Goal: Task Accomplishment & Management: Use online tool/utility

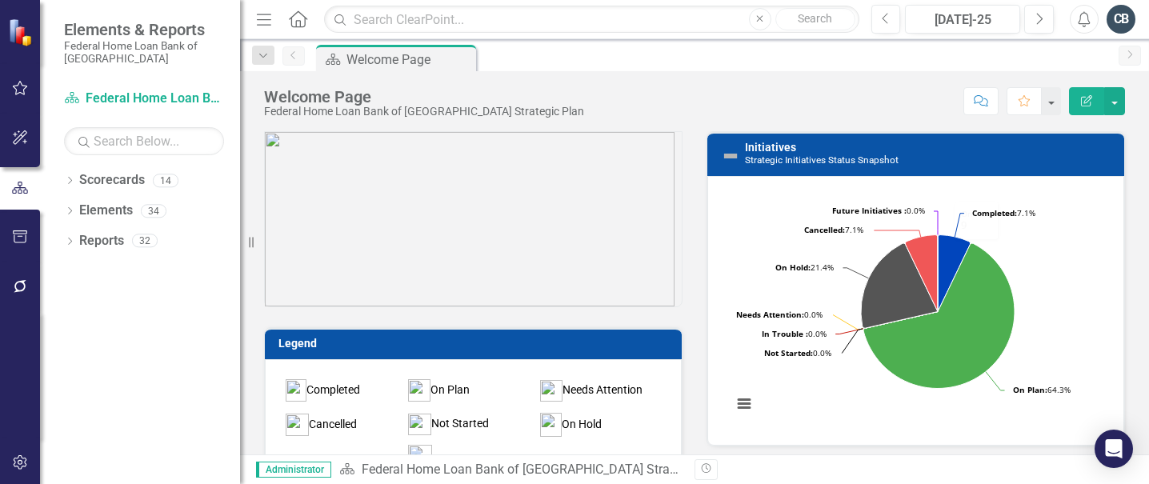
click at [1122, 287] on div "Initiatives Strategic Initiatives Status Snapshot Loading... Chart Pie chart wi…" at bounding box center [916, 278] width 442 height 335
click at [83, 178] on link "Scorecards" at bounding box center [112, 180] width 66 height 18
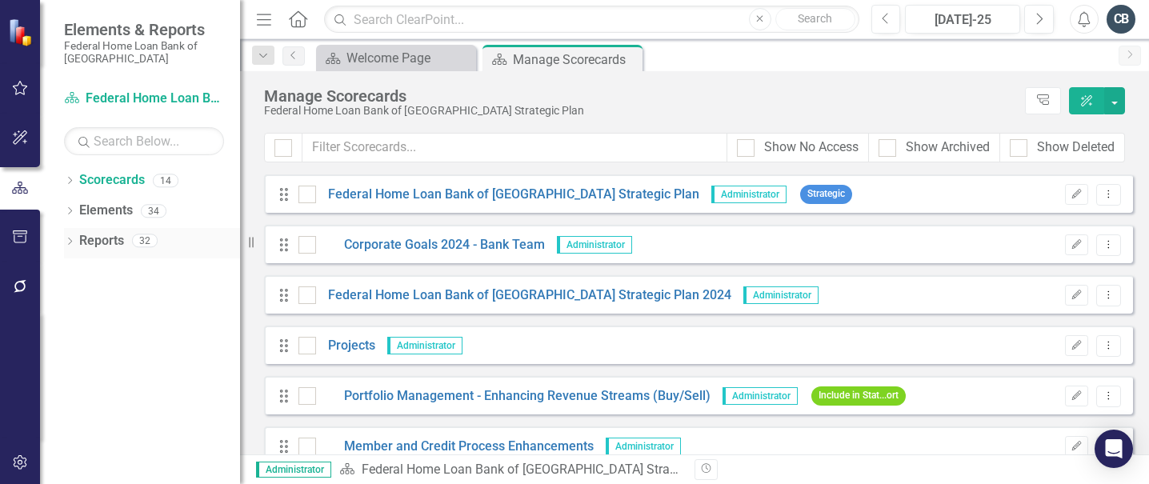
click at [98, 240] on link "Reports" at bounding box center [101, 241] width 45 height 18
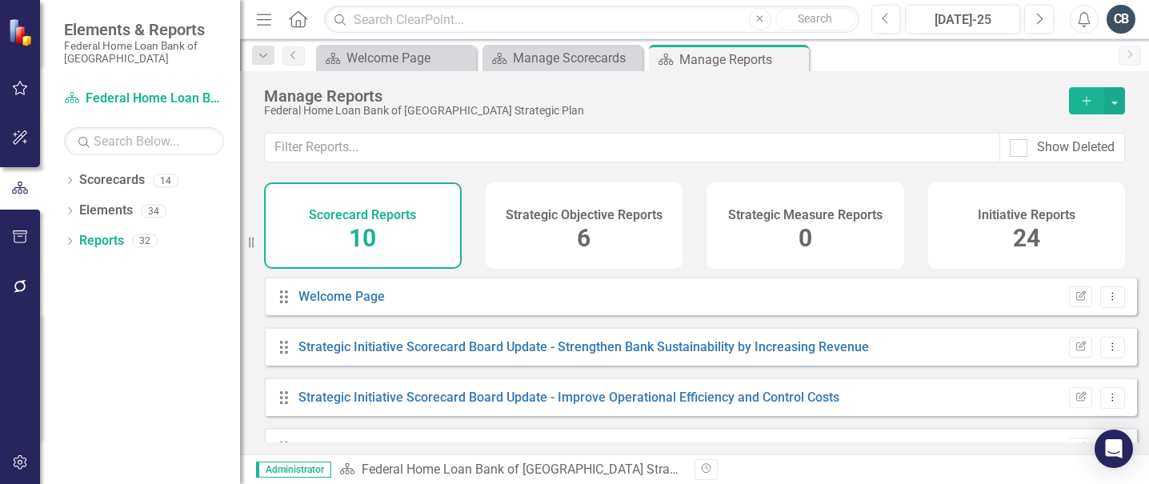
click at [19, 134] on icon "button" at bounding box center [20, 137] width 17 height 13
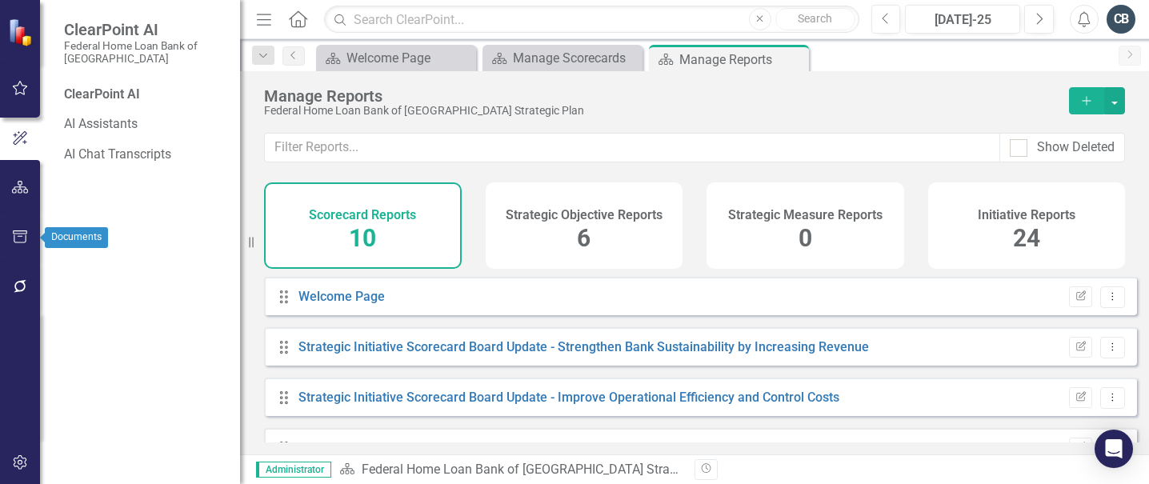
click at [22, 234] on icon "button" at bounding box center [20, 236] width 17 height 13
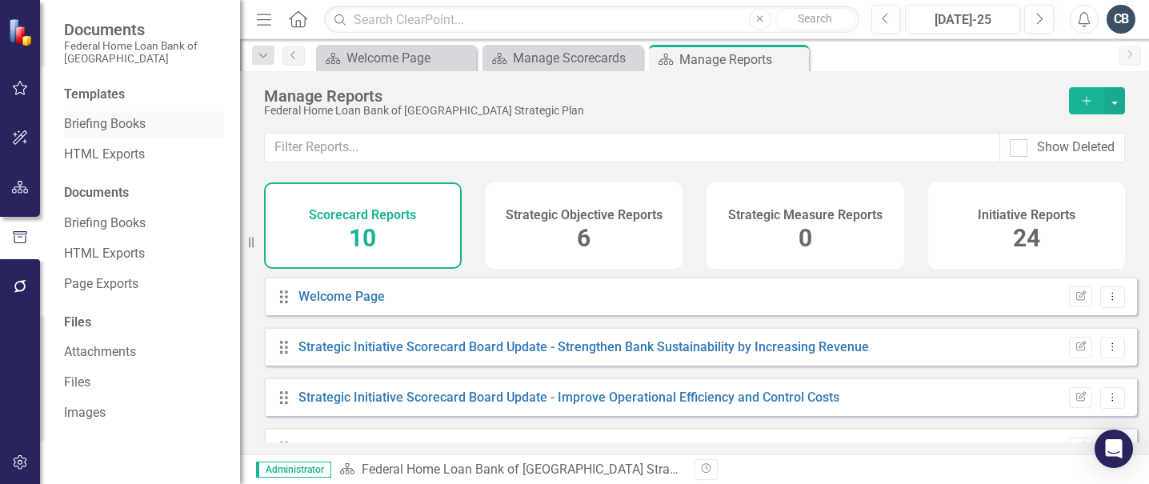
click at [131, 126] on link "Briefing Books" at bounding box center [144, 124] width 160 height 18
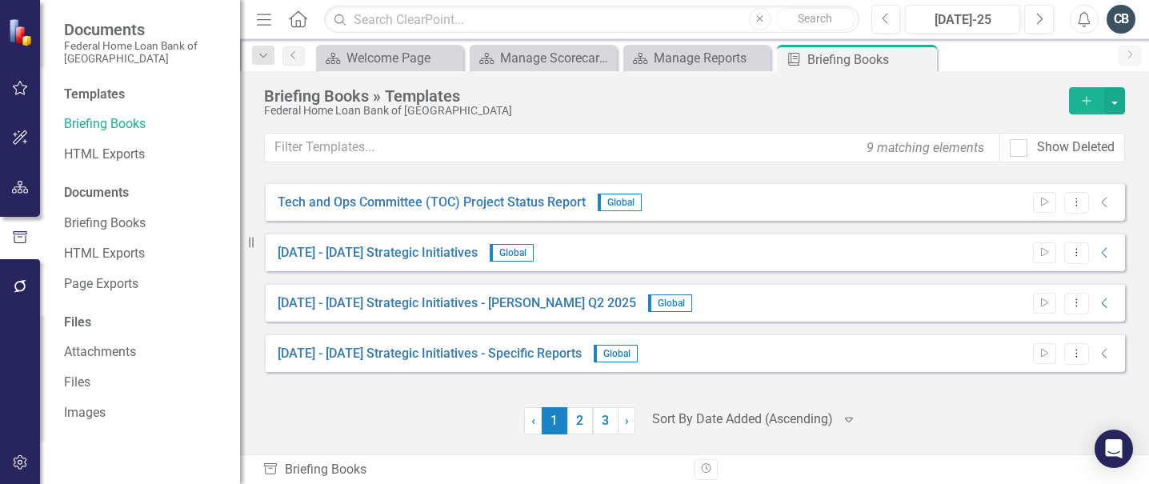
click at [434, 418] on div at bounding box center [394, 420] width 260 height 27
click at [580, 426] on link "2" at bounding box center [580, 420] width 26 height 27
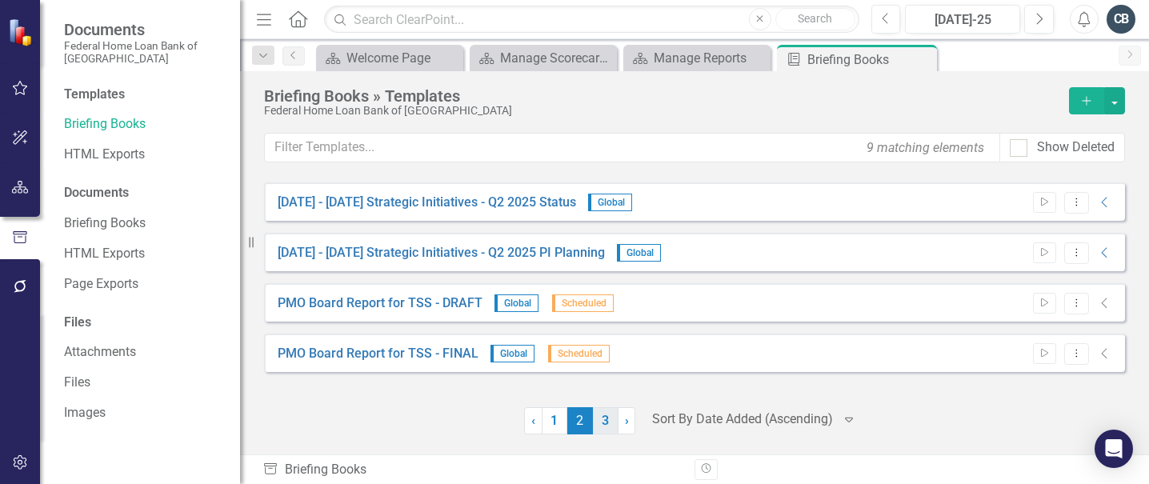
click at [606, 422] on link "3" at bounding box center [606, 420] width 26 height 27
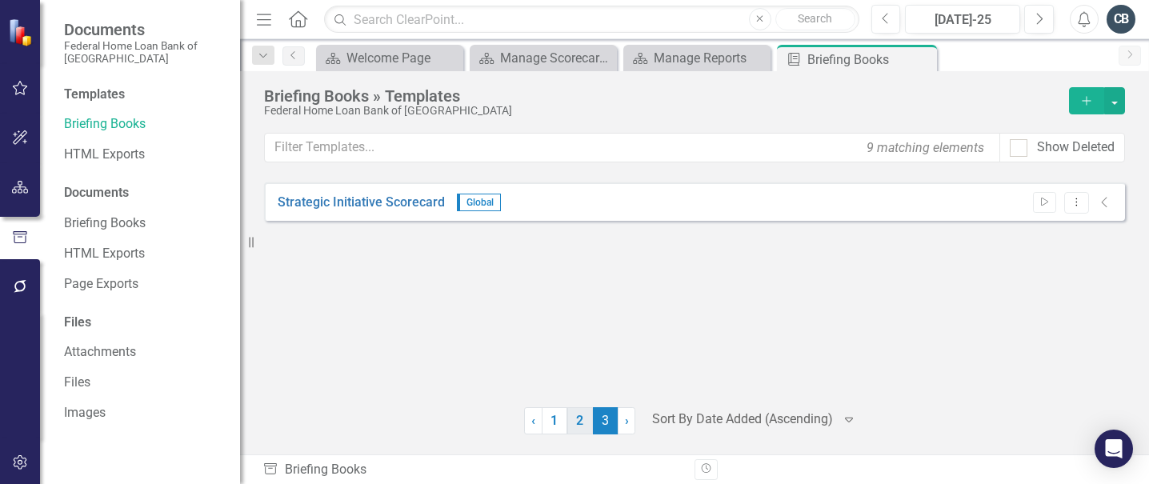
click at [578, 420] on link "2" at bounding box center [580, 420] width 26 height 27
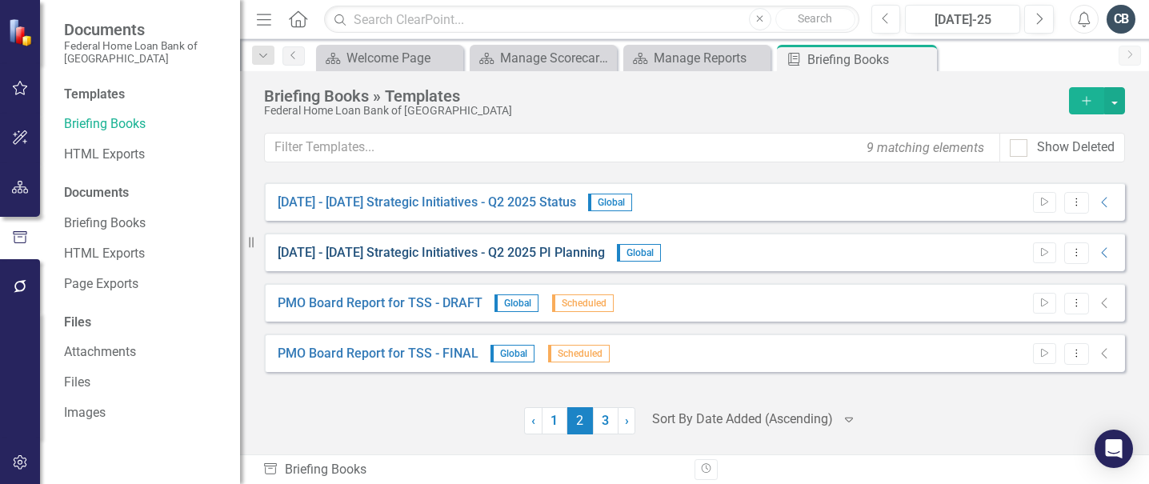
click at [509, 254] on link "[DATE] - [DATE] Strategic Initiatives - Q2 2025 PI Planning" at bounding box center [441, 253] width 327 height 18
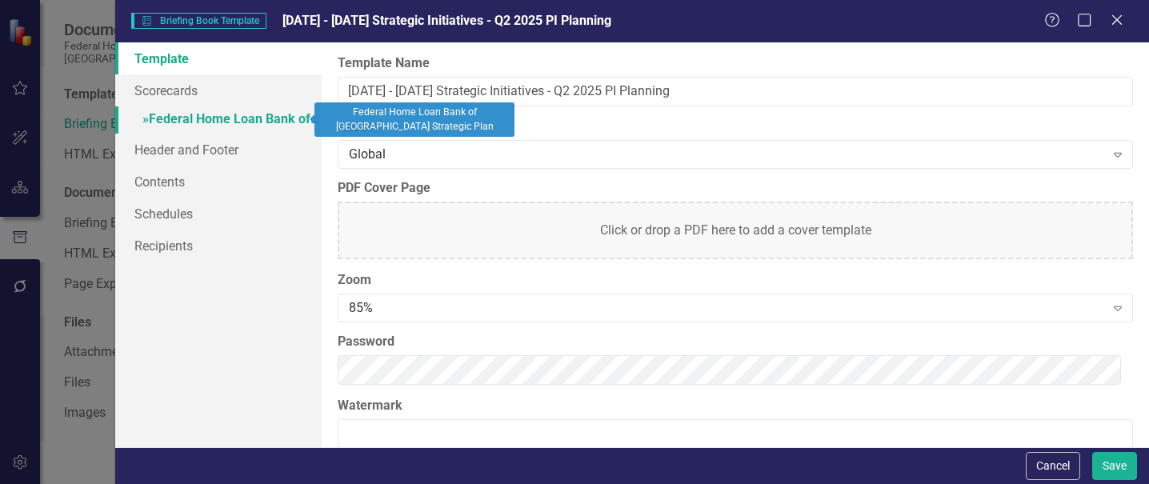
click at [282, 118] on link "» Federal Home Loan Bank of [GEOGRAPHIC_DATA] Strategic Plan" at bounding box center [218, 120] width 206 height 28
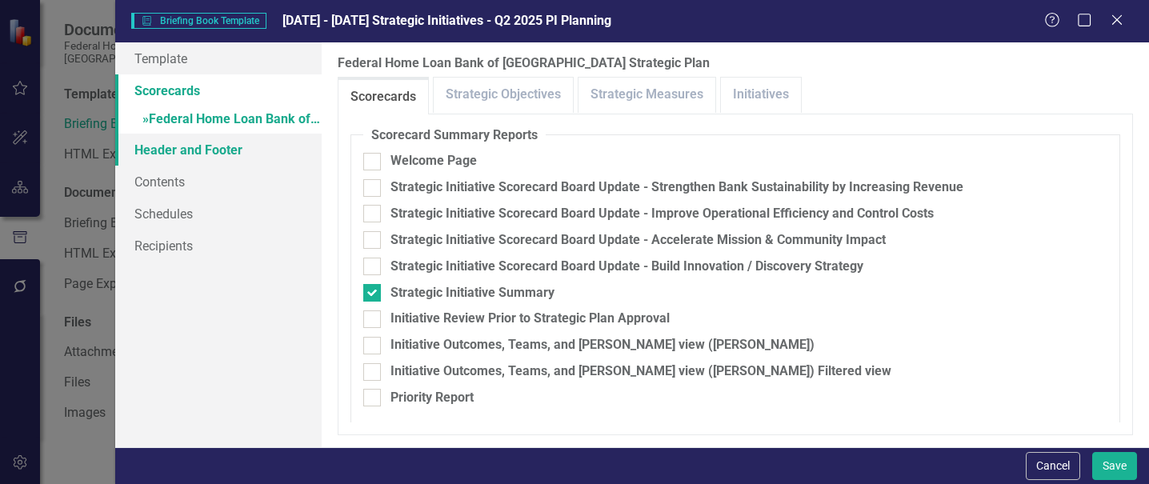
click at [209, 148] on link "Header and Footer" at bounding box center [218, 150] width 206 height 32
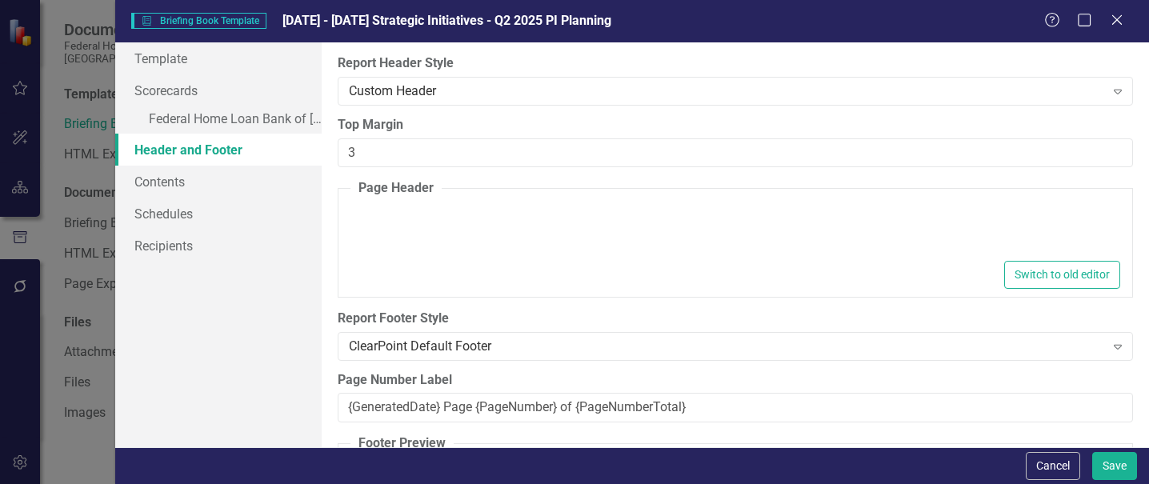
type textarea "<p><strong>Strategic Initiative Final Review</strong></p>"
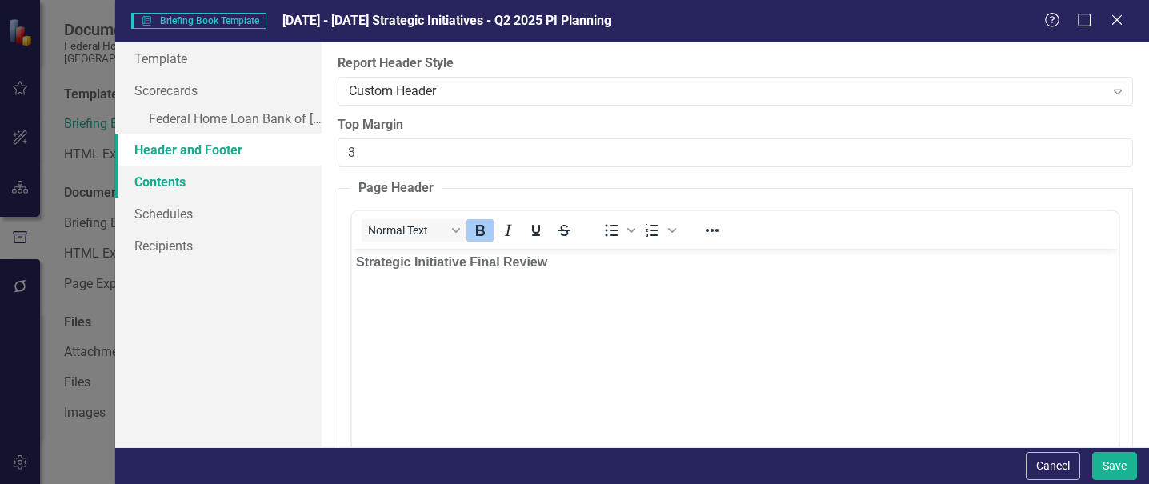
click at [172, 185] on link "Contents" at bounding box center [218, 182] width 206 height 32
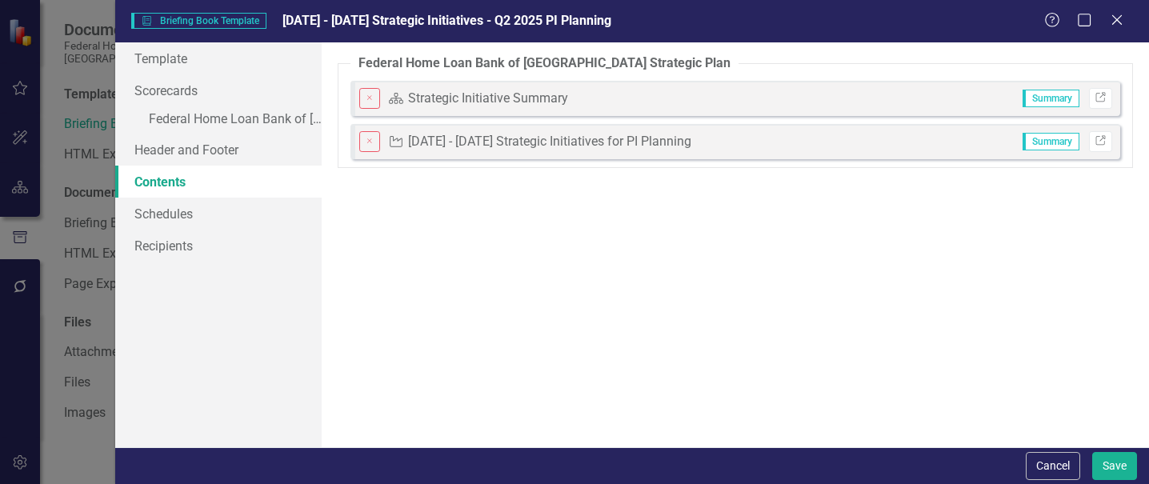
click at [1075, 320] on div "The pages that you have selected to include are listed below. If you manually s…" at bounding box center [735, 244] width 827 height 405
click at [1046, 462] on button "Cancel" at bounding box center [1053, 466] width 54 height 28
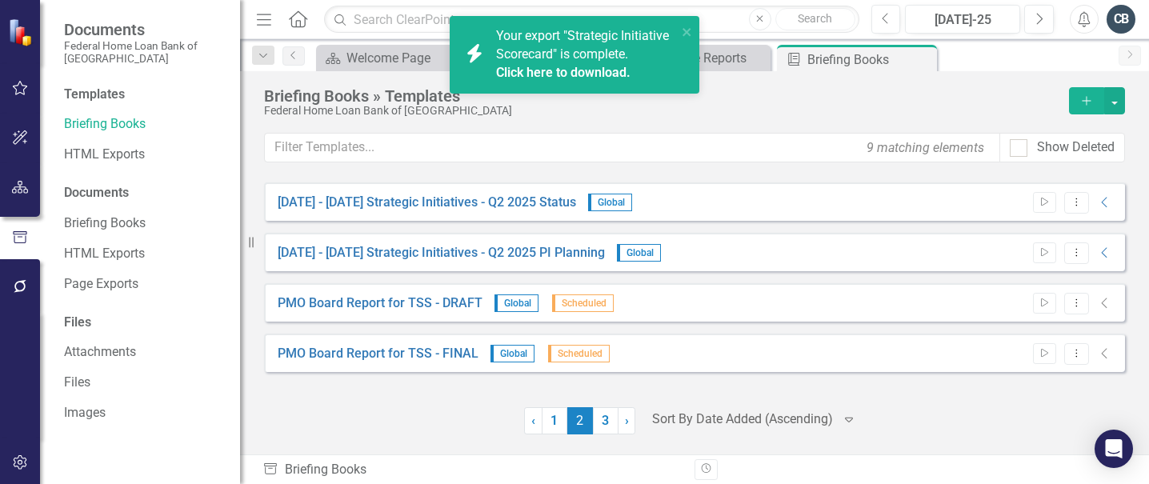
click at [719, 43] on div "Dropdown Search Scorecard Welcome Page Close Scorecard Manage Scorecards Close …" at bounding box center [694, 55] width 909 height 32
click at [717, 59] on div "Manage Reports" at bounding box center [700, 58] width 93 height 20
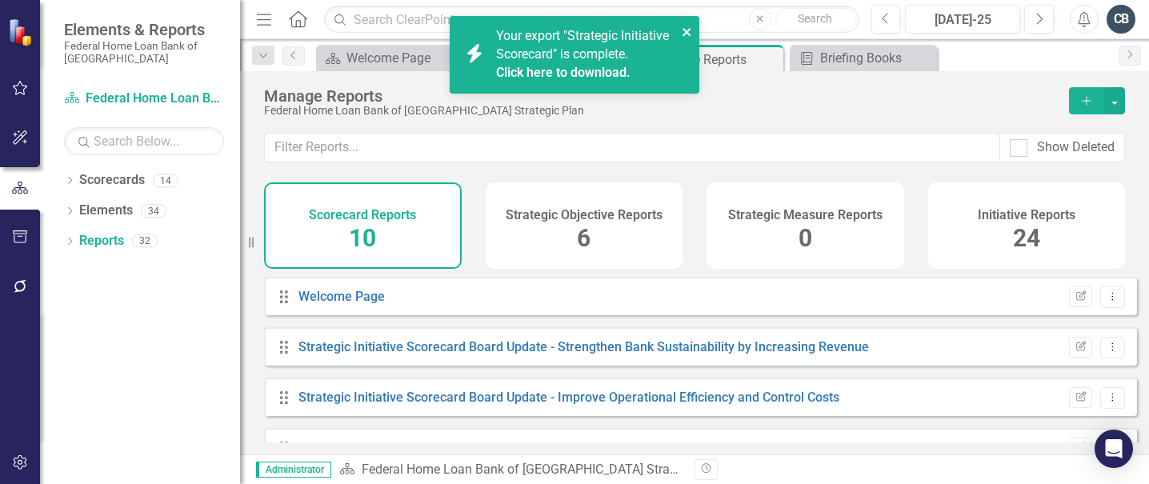
click at [687, 31] on icon "close" at bounding box center [687, 32] width 8 height 8
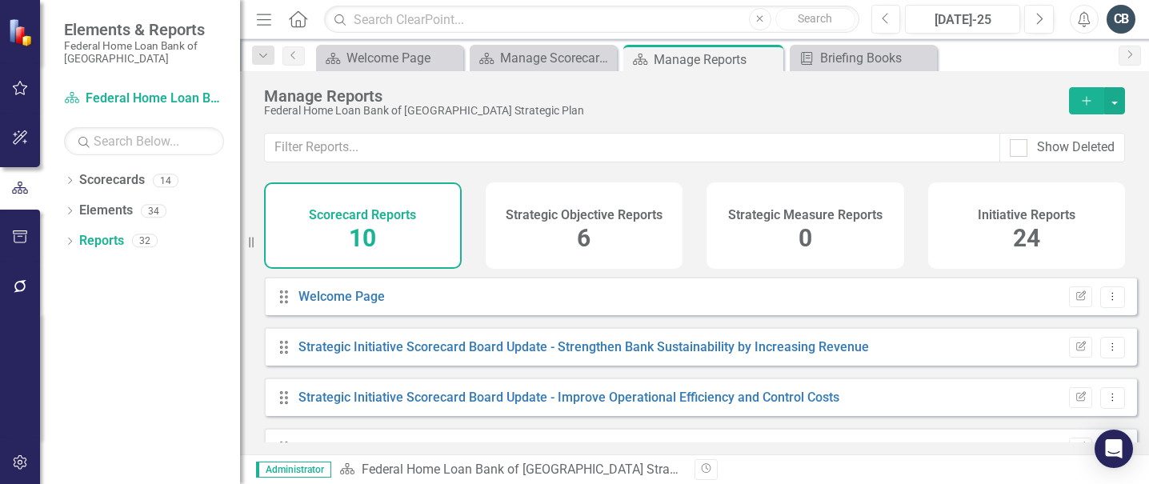
click at [410, 277] on div "Scorecard Reports 10 Strategic Objective Reports 6 Strategic Measure Reports 0 …" at bounding box center [694, 229] width 909 height 94
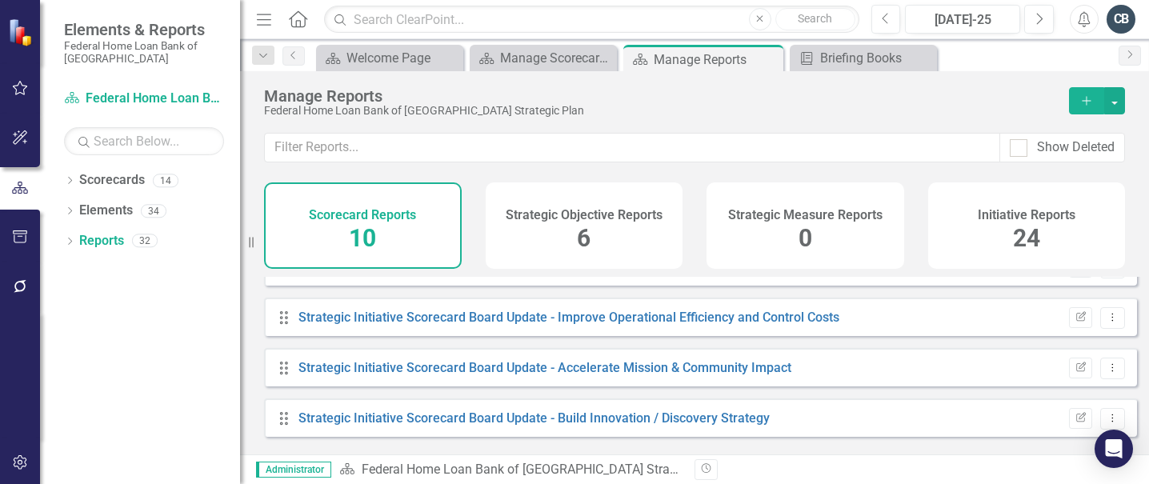
scroll to position [90, 0]
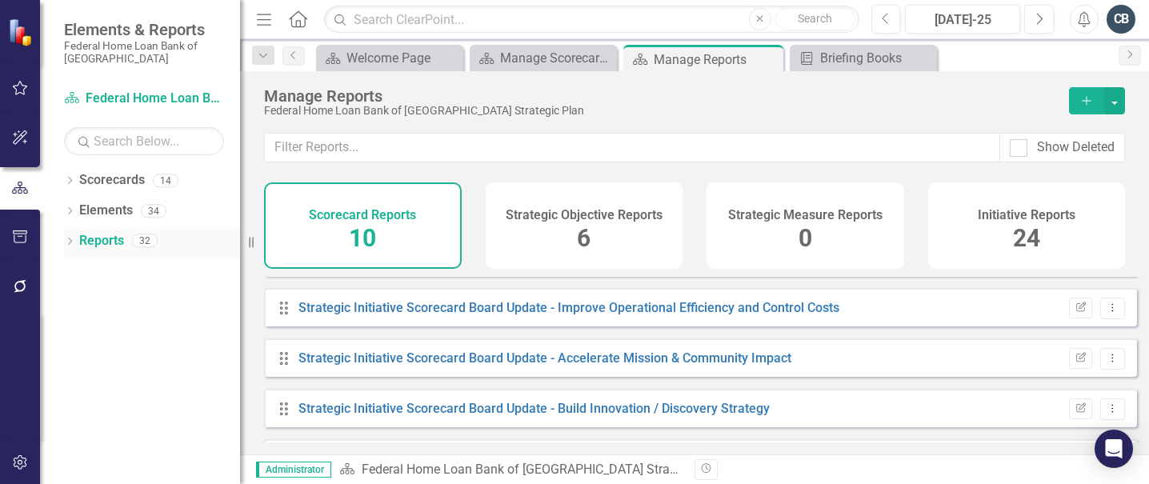
drag, startPoint x: 250, startPoint y: 246, endPoint x: 142, endPoint y: 239, distance: 108.3
click at [142, 239] on div "Elements & Reports Federal Home Loan Bank of [GEOGRAPHIC_DATA] Scorecard Federa…" at bounding box center [120, 242] width 240 height 484
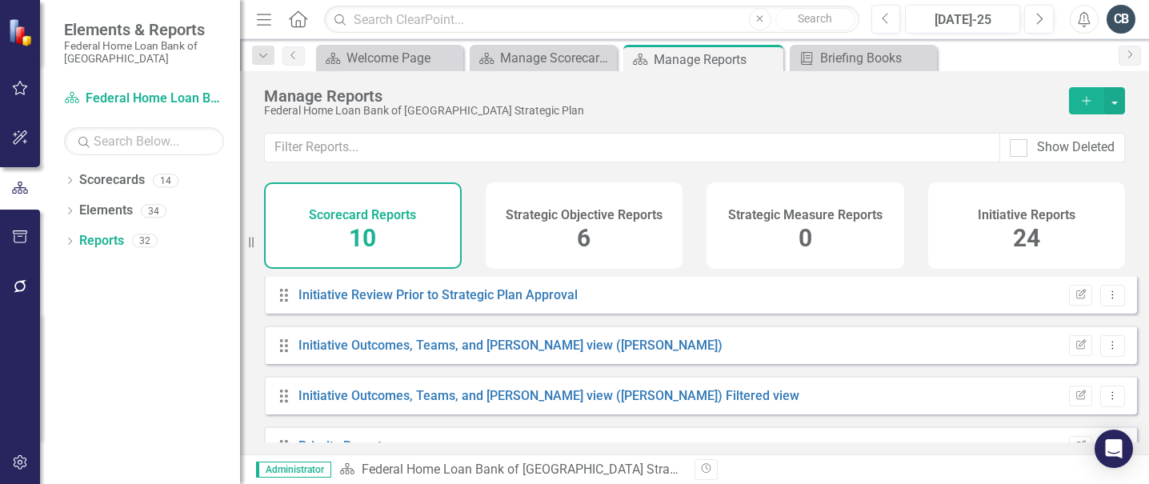
scroll to position [338, 0]
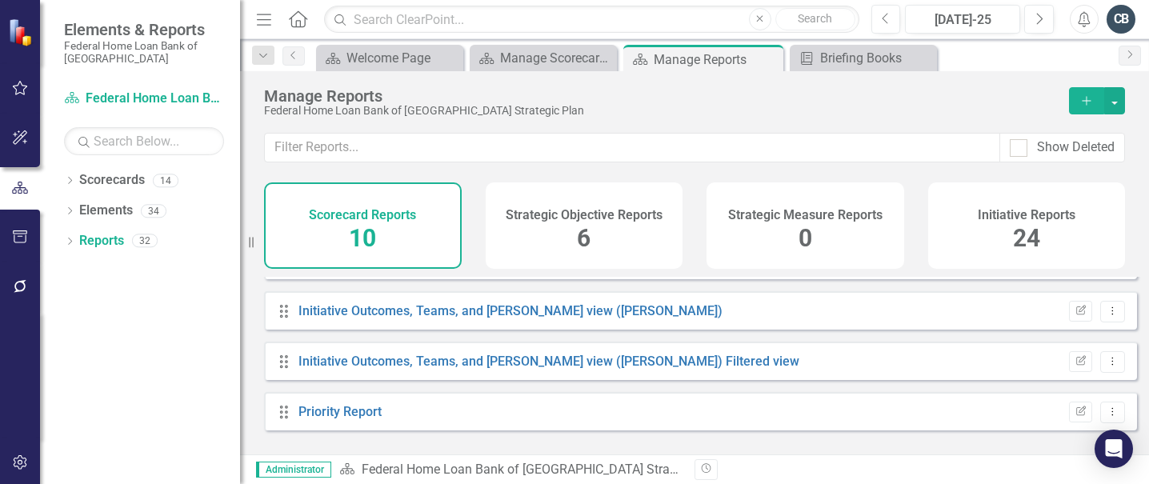
click at [978, 242] on div "Initiative Reports 24" at bounding box center [1027, 225] width 198 height 86
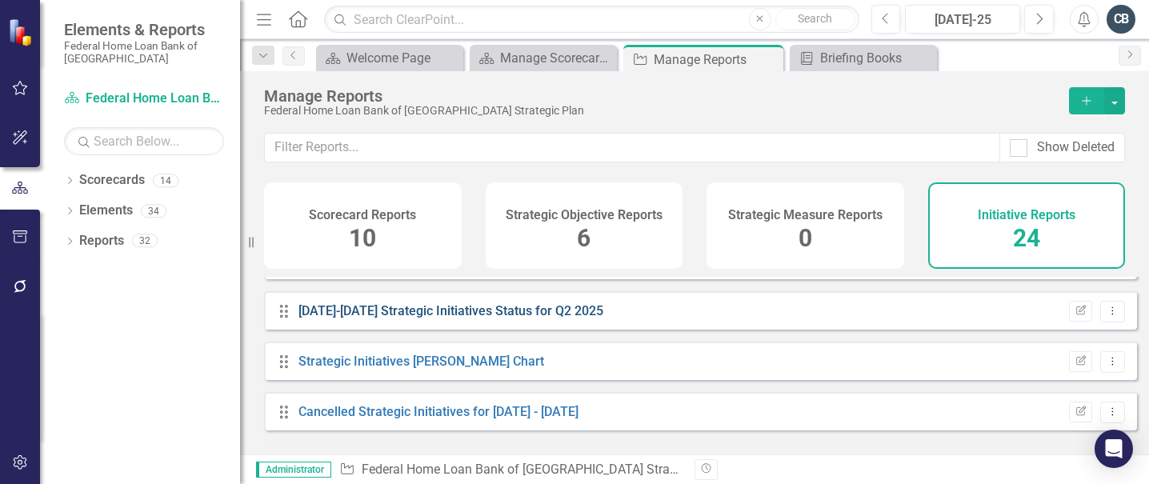
click at [450, 318] on link "[DATE]-[DATE] Strategic Initiatives Status for Q2 2025" at bounding box center [450, 310] width 305 height 15
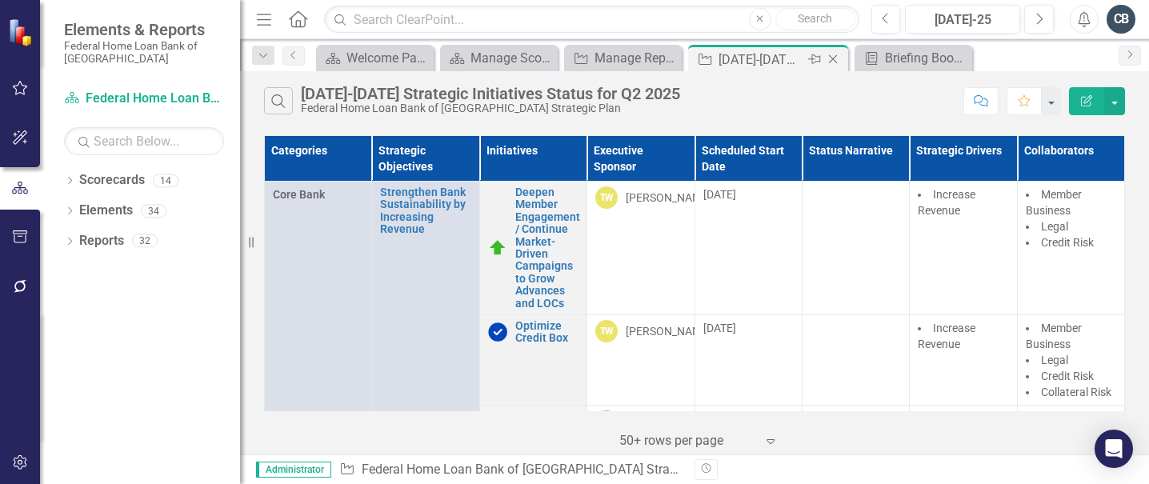
click at [831, 59] on icon "Close" at bounding box center [833, 59] width 16 height 13
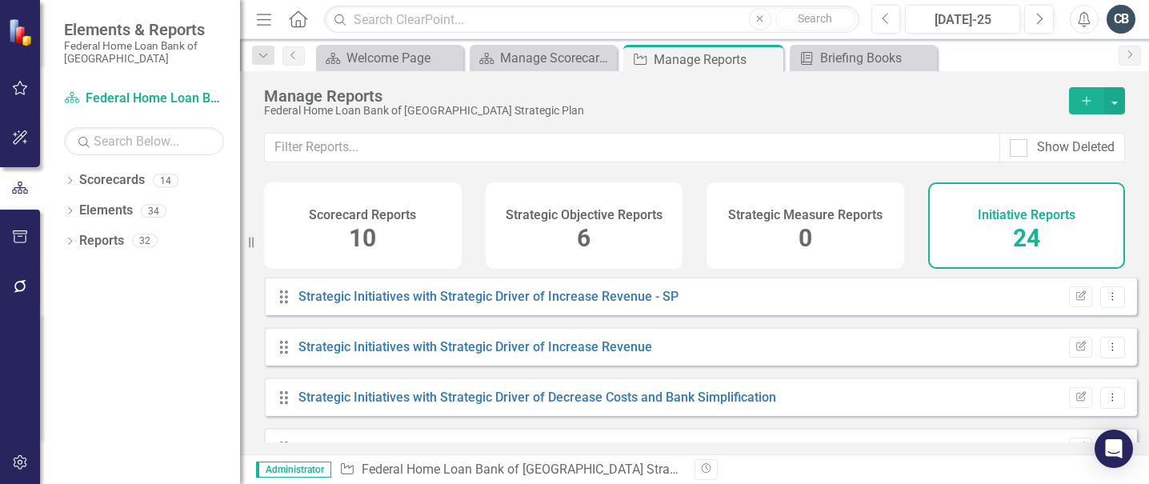
click at [1135, 339] on div "Drag Strategic Initiatives with Strategic Driver of Increase Revenue - SP Edit …" at bounding box center [694, 360] width 909 height 166
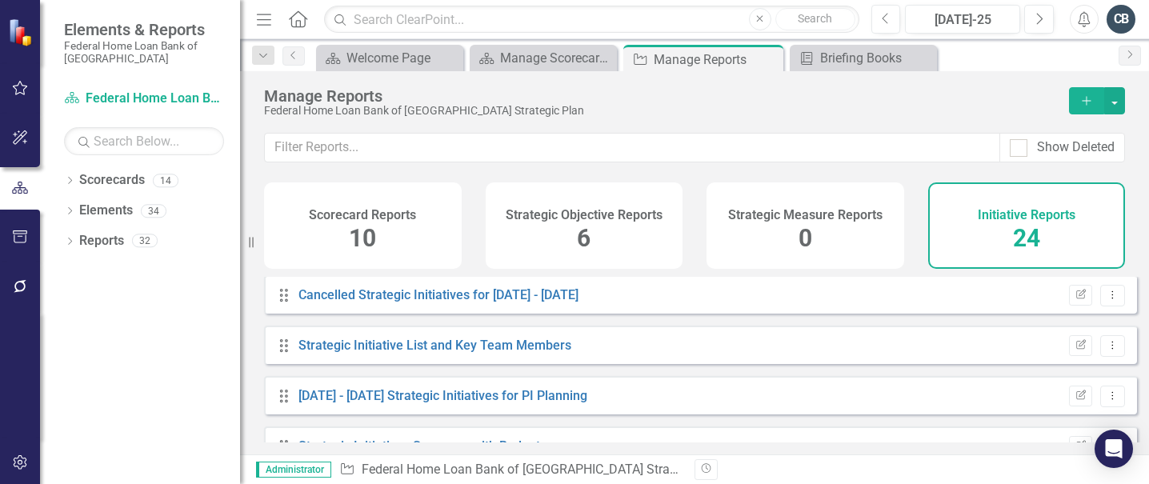
scroll to position [472, 0]
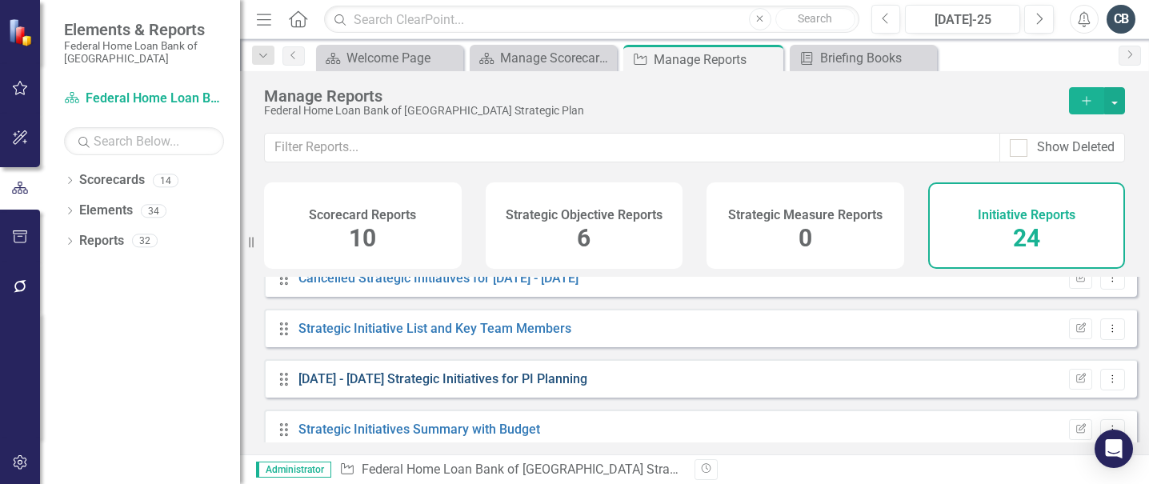
click at [495, 386] on link "[DATE] - [DATE] Strategic Initiatives for PI Planning" at bounding box center [442, 378] width 289 height 15
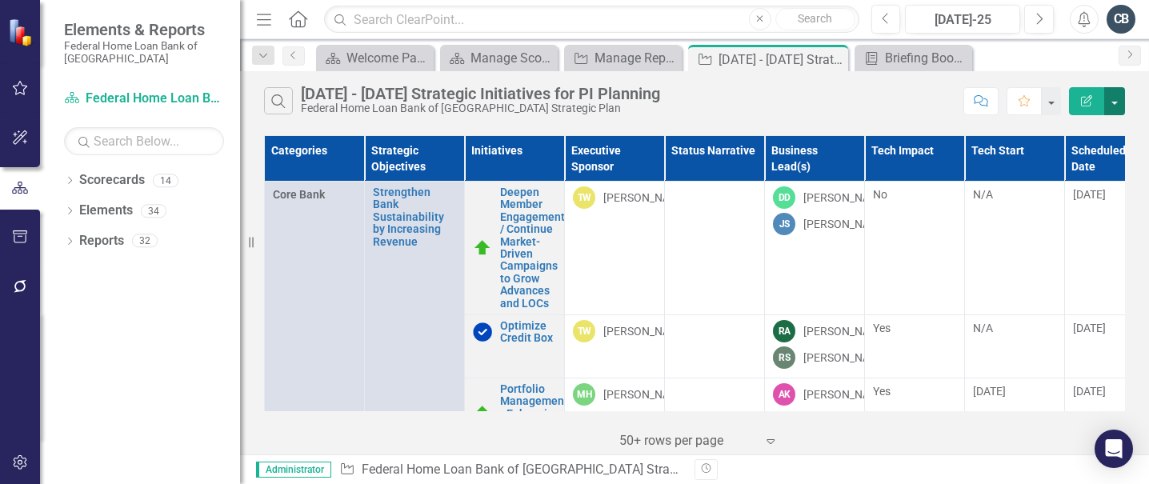
click at [1115, 104] on button "button" at bounding box center [1114, 101] width 21 height 28
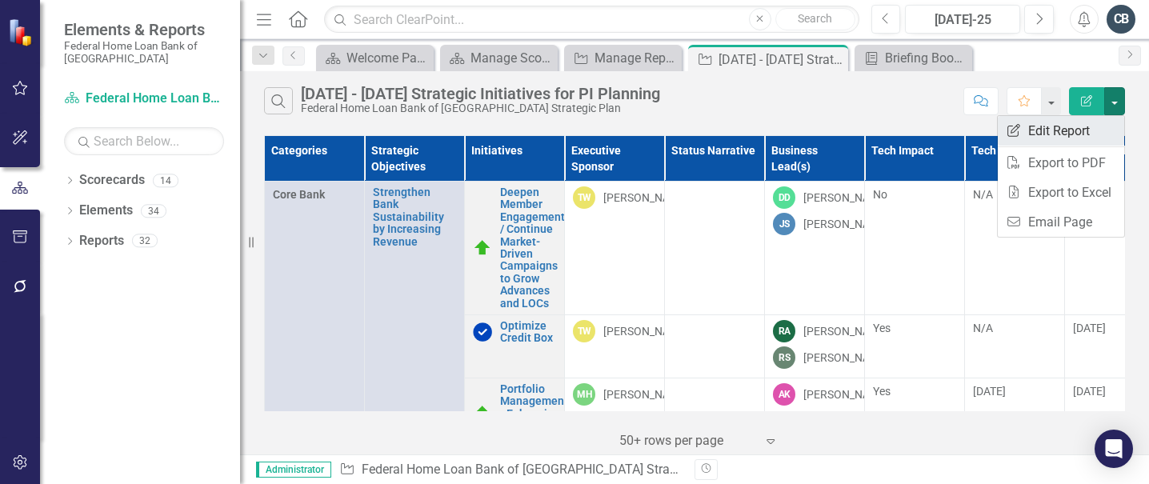
click at [1054, 133] on link "Edit Report Edit Report" at bounding box center [1061, 131] width 126 height 30
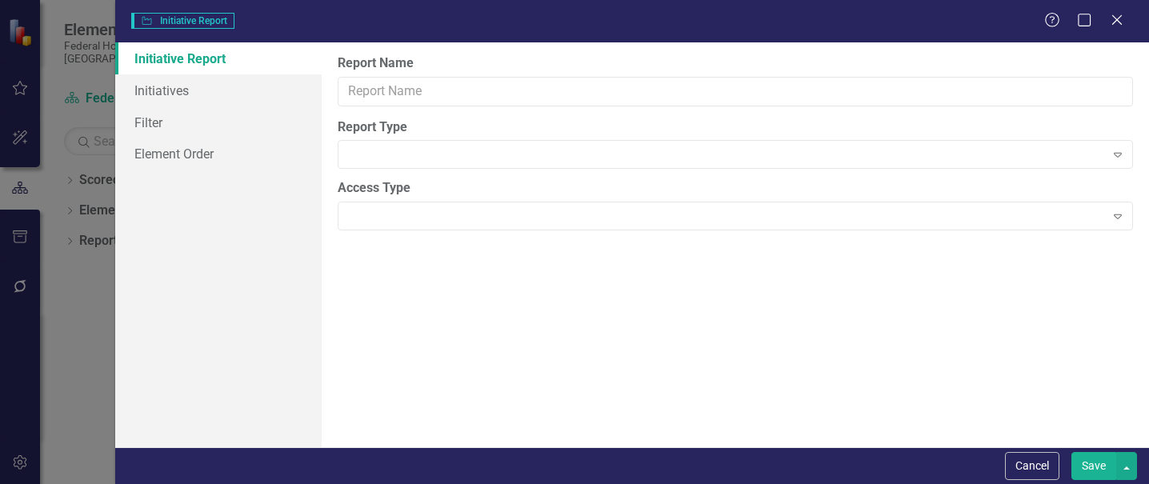
type input "[DATE] - [DATE] Strategic Initiatives for PI Planning"
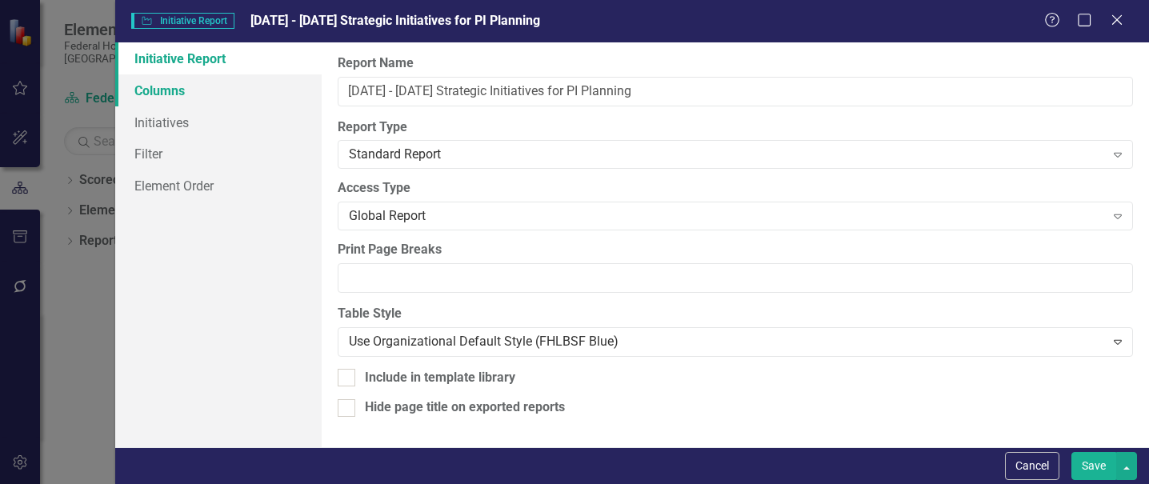
click at [165, 90] on link "Columns" at bounding box center [218, 90] width 206 height 32
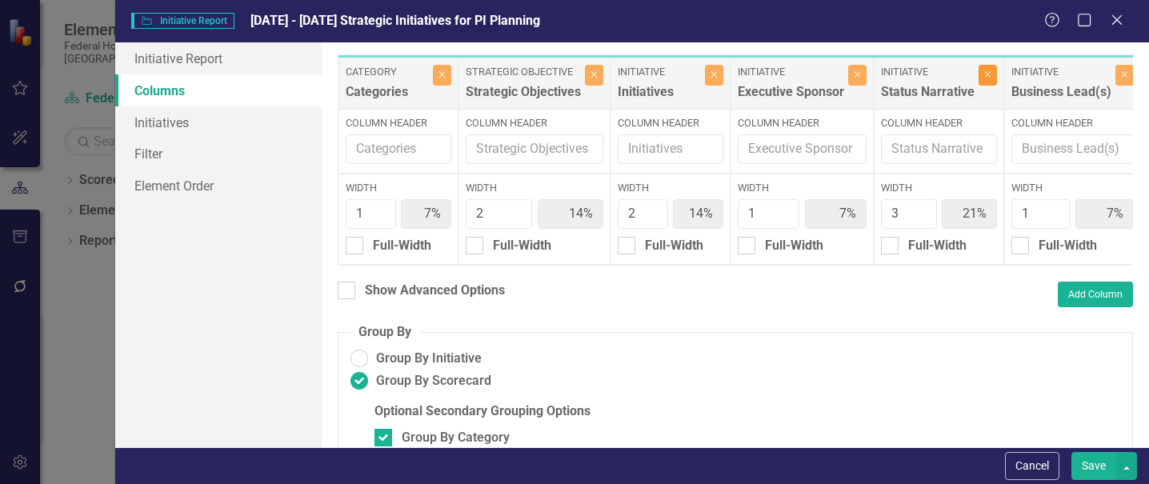
click at [983, 74] on button "Close" at bounding box center [988, 75] width 18 height 21
type input "9%"
type input "18%"
type input "9%"
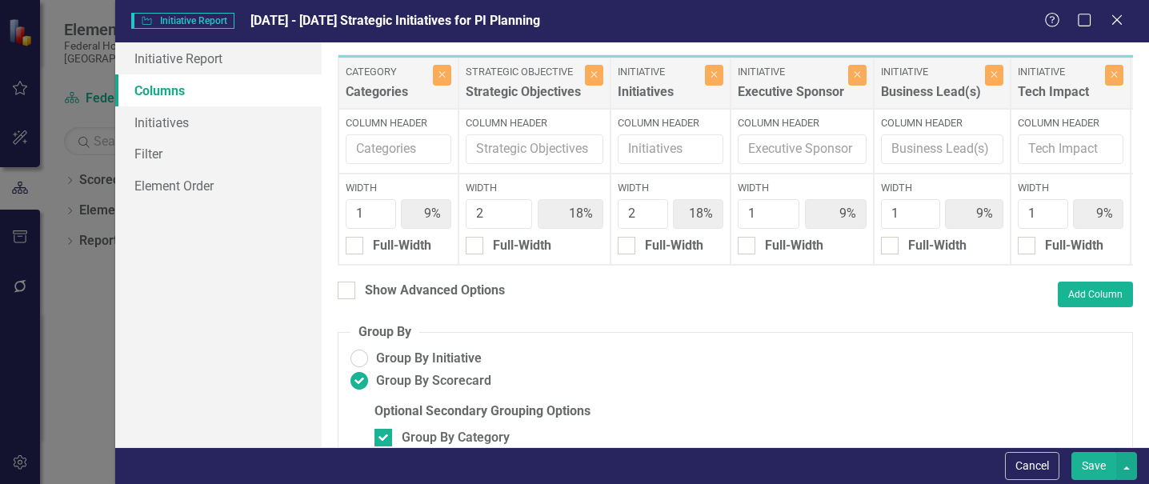
type input "9%"
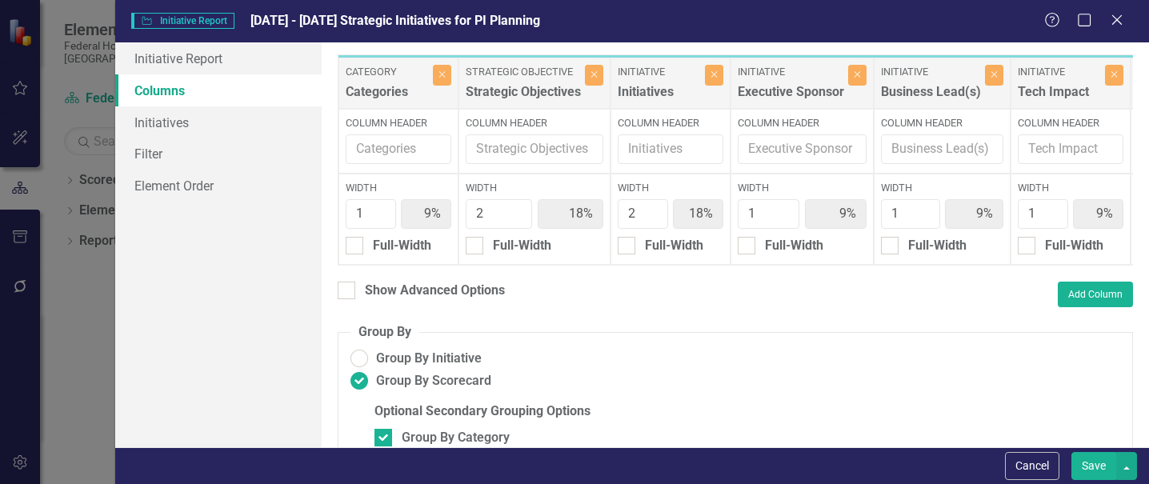
click at [1099, 461] on button "Save" at bounding box center [1093, 466] width 45 height 28
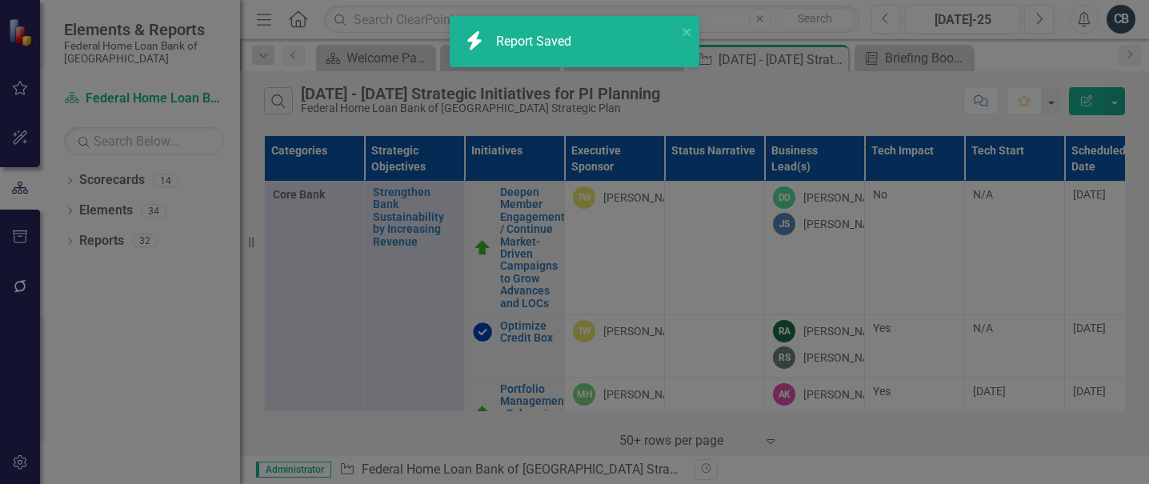
radio input "false"
checkbox input "false"
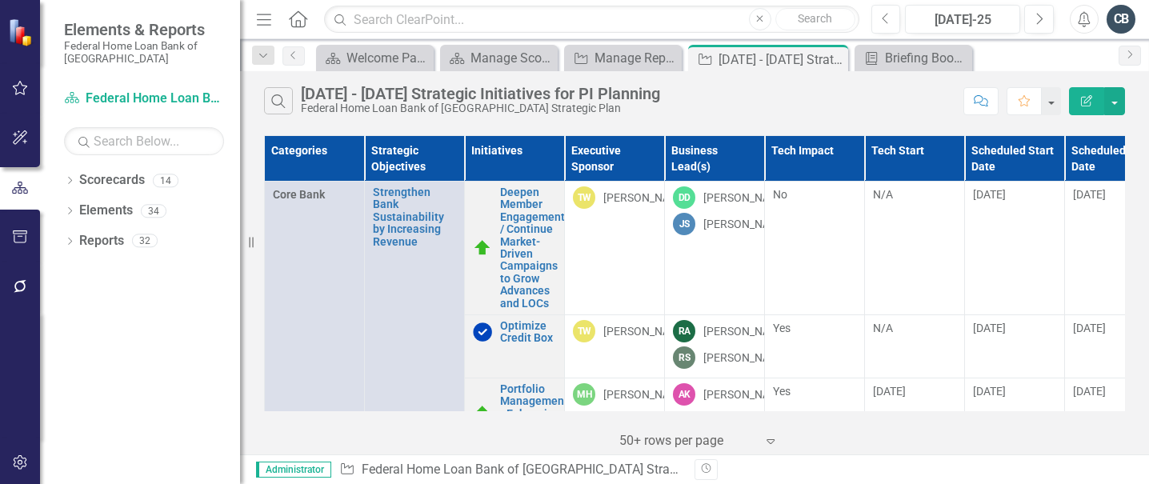
click at [90, 386] on div "Dropdown Scorecards 14 Dropdown Federal Home Loan Bank of [GEOGRAPHIC_DATA] Str…" at bounding box center [140, 325] width 200 height 317
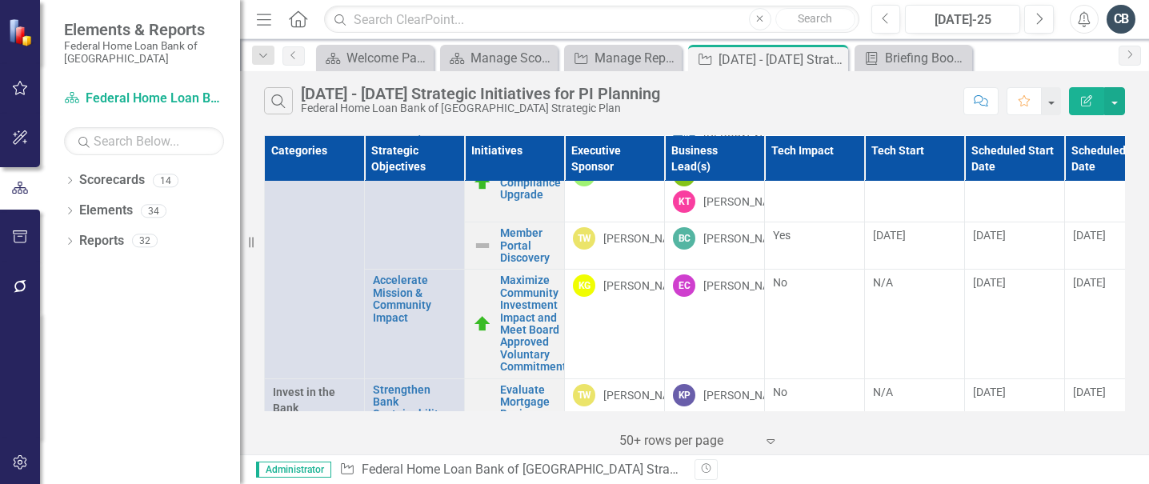
scroll to position [444, 0]
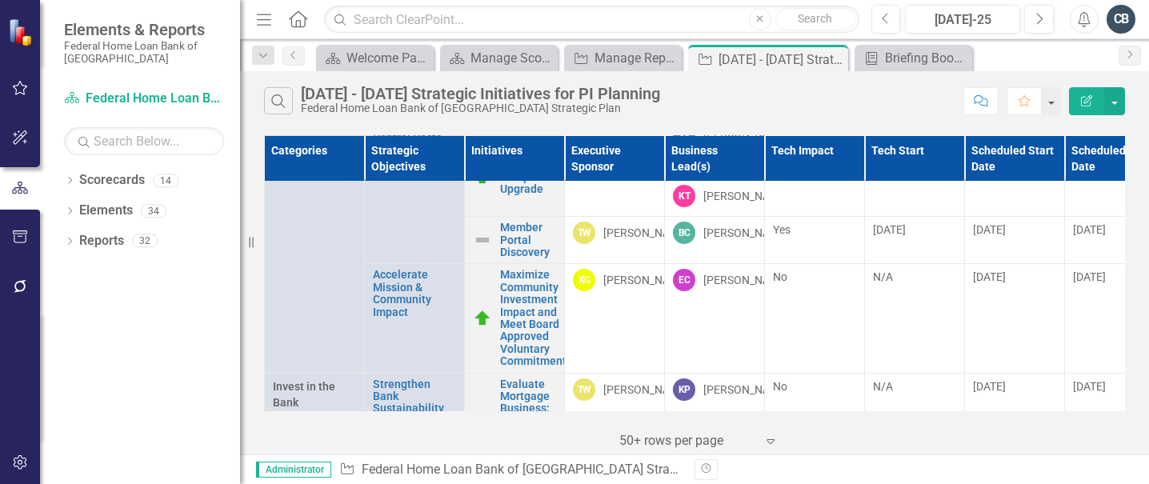
click at [91, 369] on div "Dropdown Scorecards 14 Dropdown Federal Home Loan Bank of [GEOGRAPHIC_DATA] Str…" at bounding box center [140, 325] width 200 height 317
click at [1144, 388] on div "Categories Strategic Objectives Initiatives Executive Sponsor Business Lead(s) …" at bounding box center [694, 292] width 909 height 323
click at [1117, 89] on button "button" at bounding box center [1114, 101] width 21 height 28
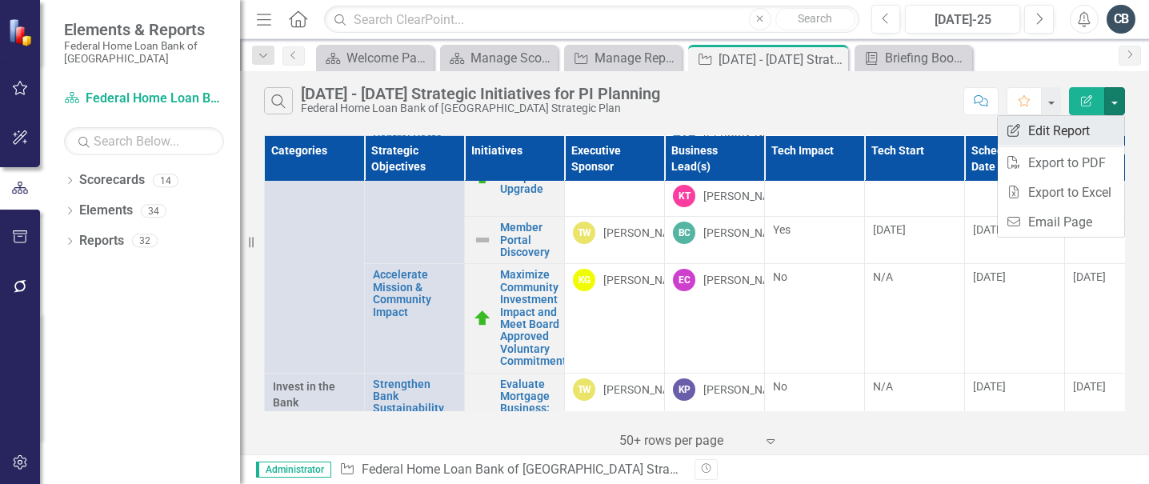
click at [1043, 130] on link "Edit Report Edit Report" at bounding box center [1061, 131] width 126 height 30
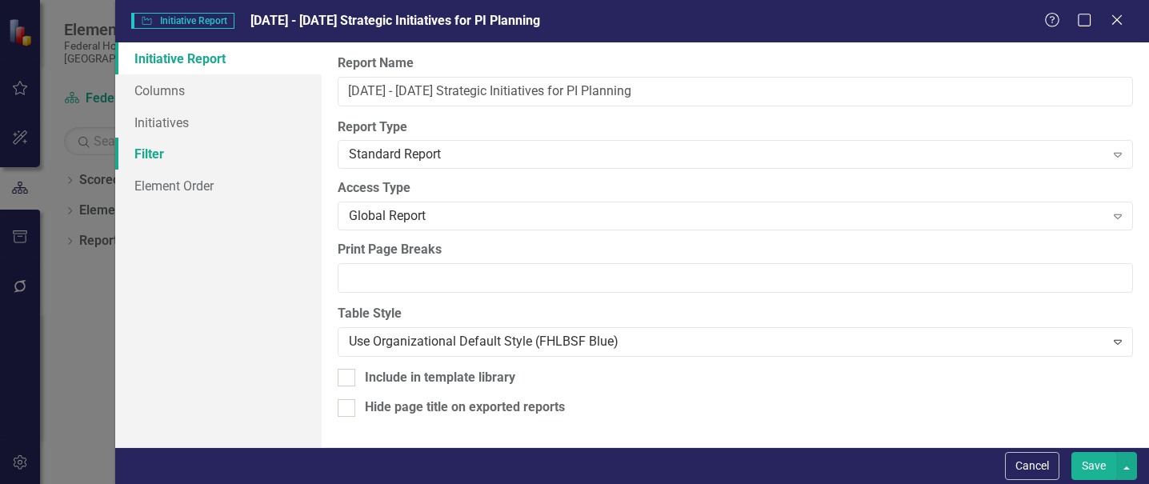
click at [150, 151] on link "Filter" at bounding box center [218, 154] width 206 height 32
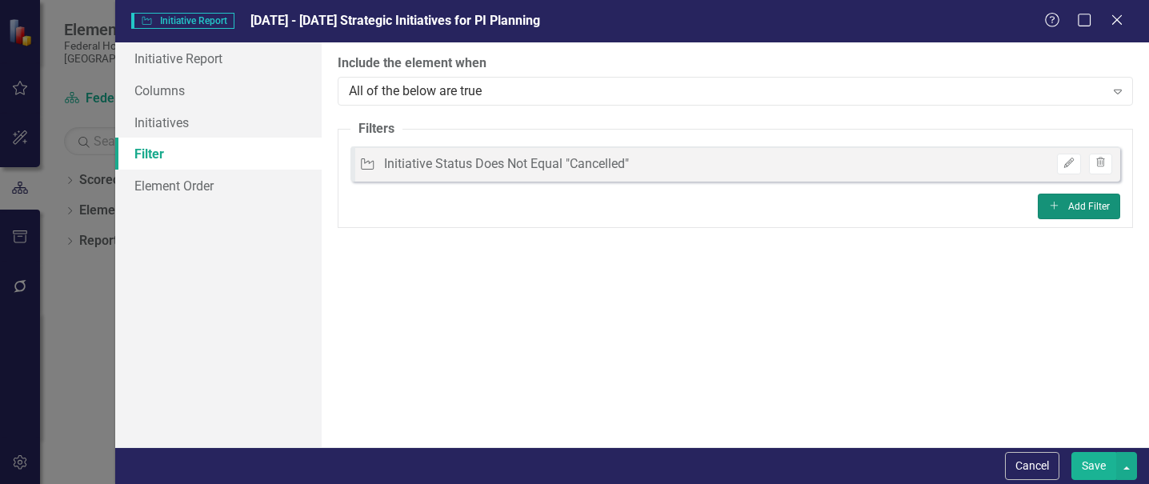
click at [1093, 206] on button "Add Add Filter" at bounding box center [1079, 207] width 82 height 26
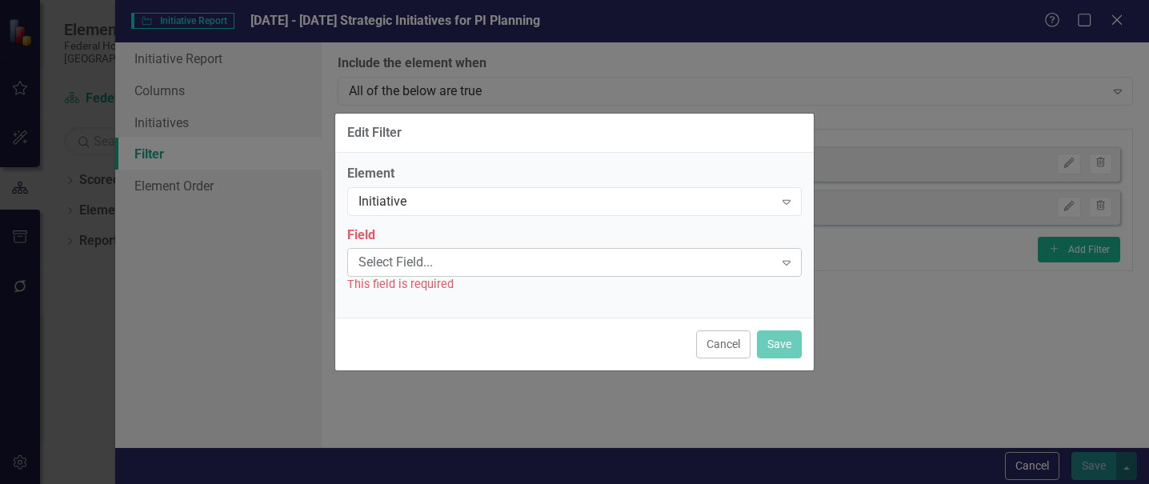
click at [475, 267] on div "Select Field..." at bounding box center [565, 263] width 415 height 18
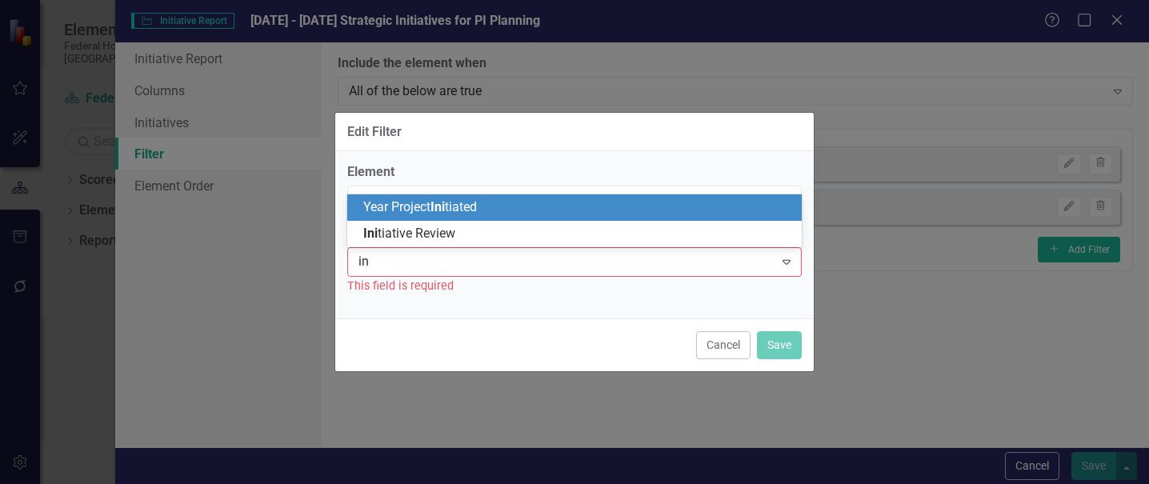
type input "i"
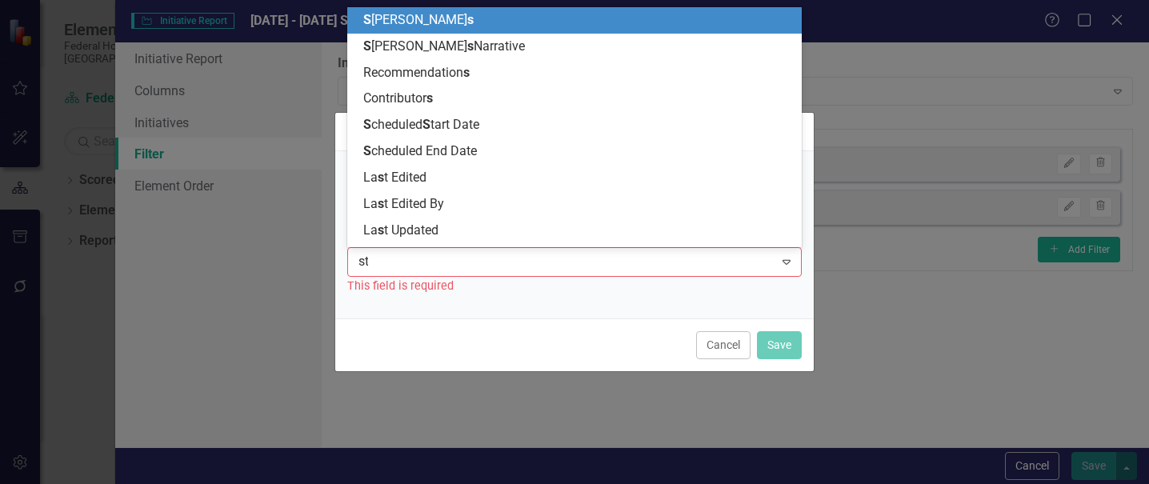
type input "statu"
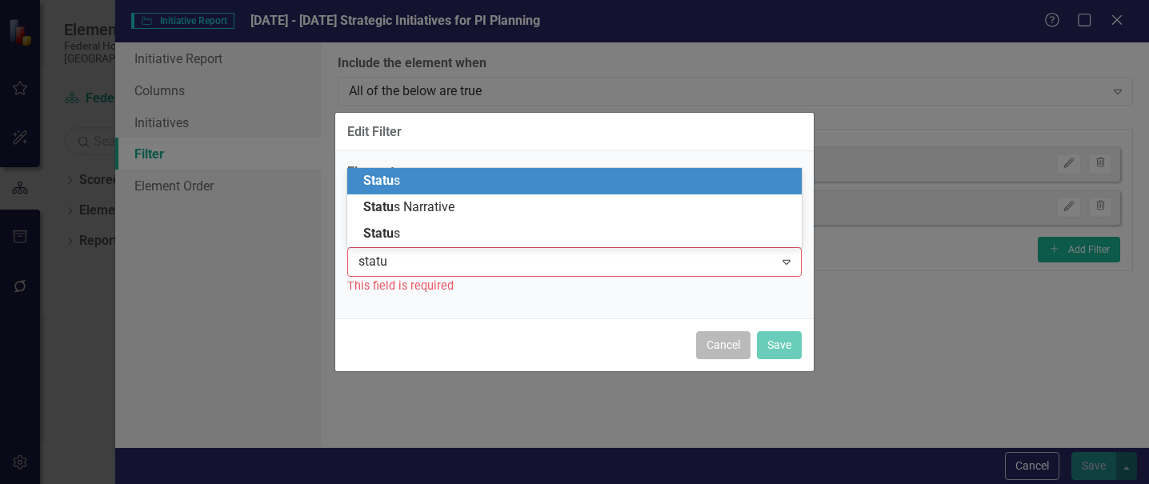
click at [713, 342] on button "Cancel" at bounding box center [723, 345] width 54 height 28
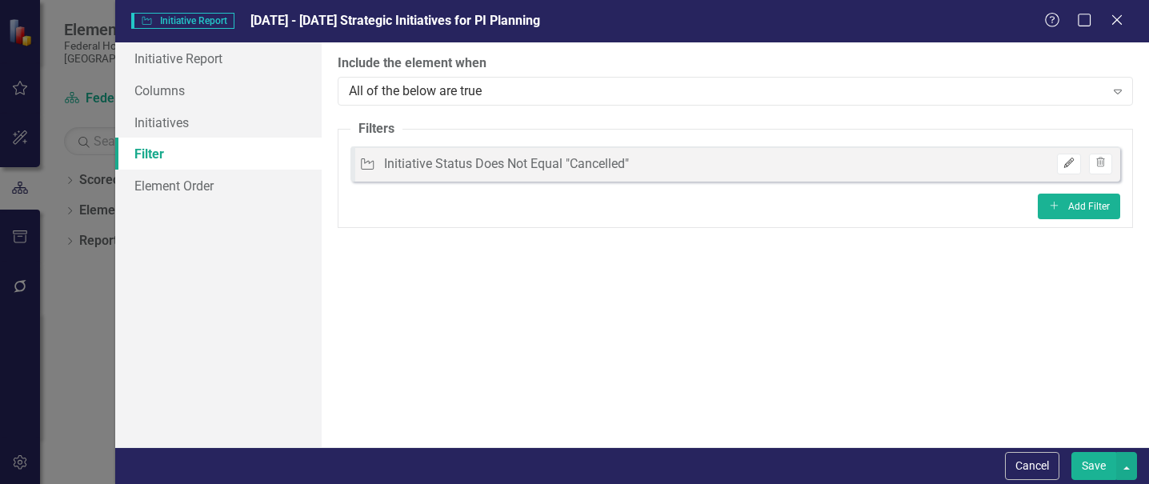
click at [1067, 165] on icon "Edit" at bounding box center [1069, 163] width 12 height 10
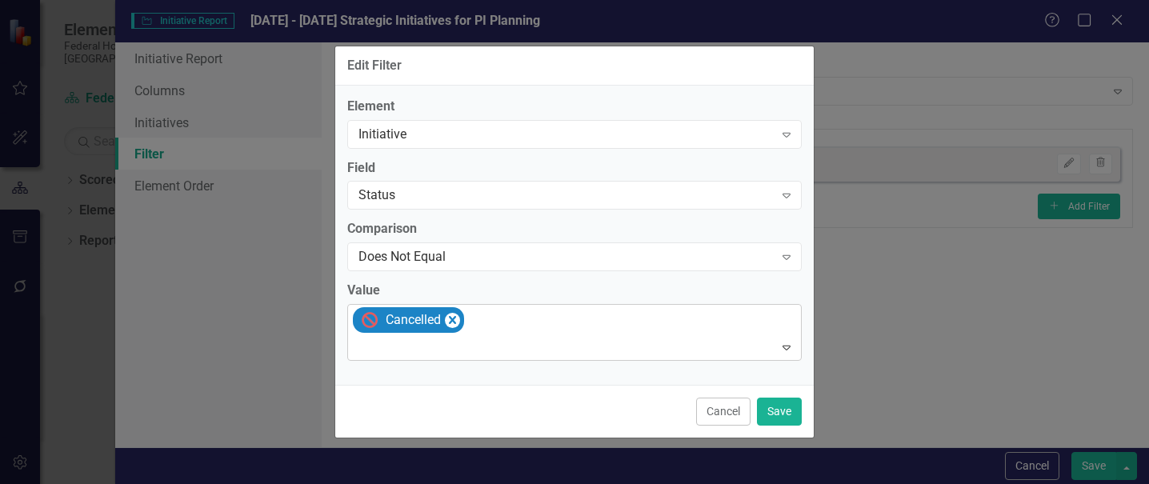
click at [546, 321] on div "Cancelled" at bounding box center [575, 332] width 450 height 55
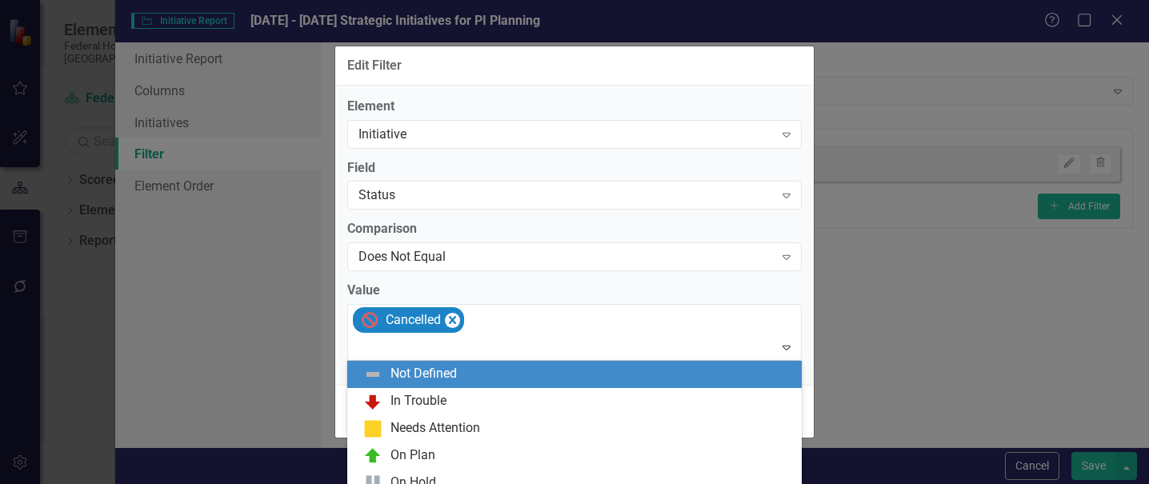
click at [422, 379] on div "Not Defined" at bounding box center [423, 374] width 66 height 18
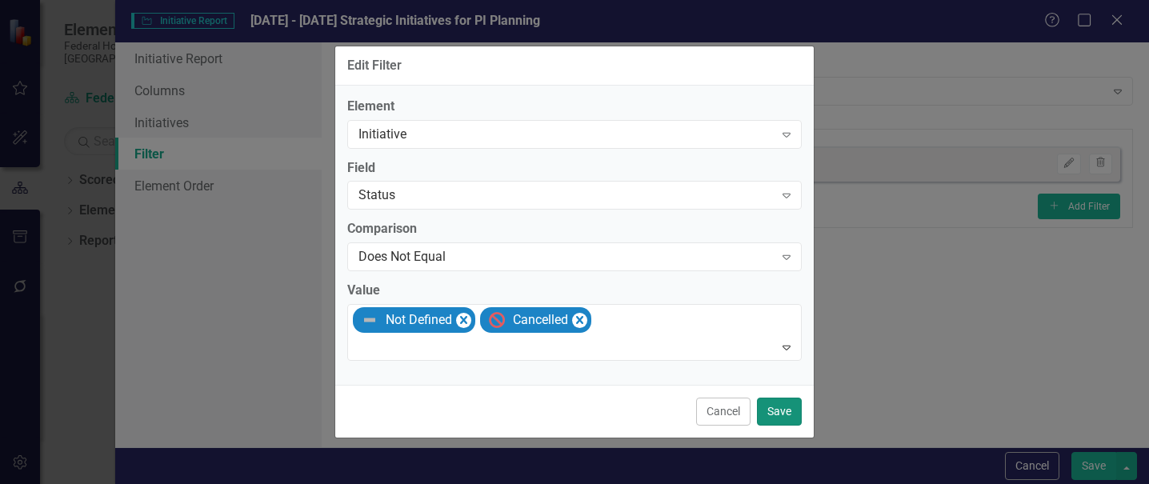
click at [784, 408] on button "Save" at bounding box center [779, 412] width 45 height 28
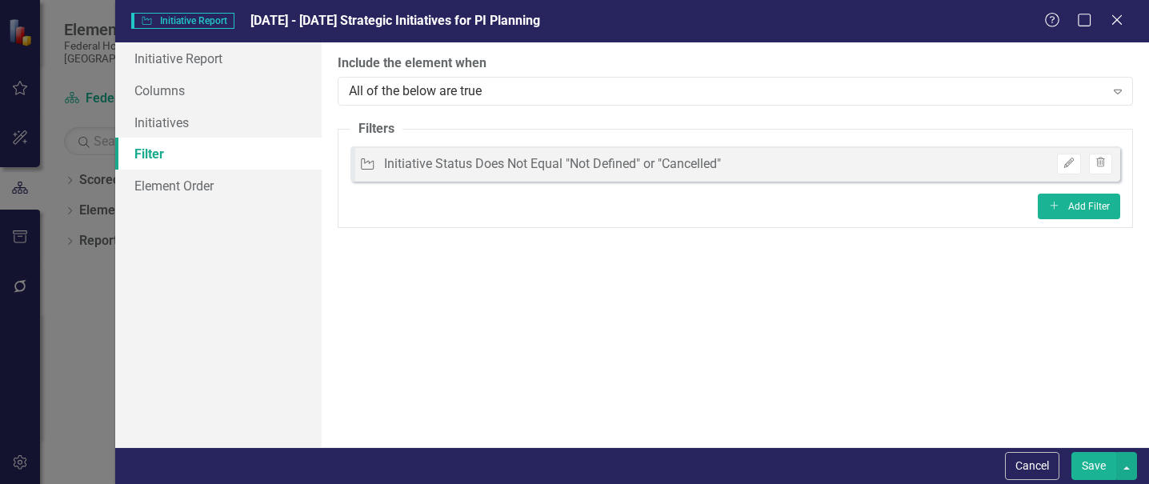
click at [1098, 301] on div "ClearPoint Can Do More! How ClearPoint Can Help Close Enterprise or Professiona…" at bounding box center [735, 244] width 827 height 405
click at [1087, 467] on button "Save" at bounding box center [1093, 466] width 45 height 28
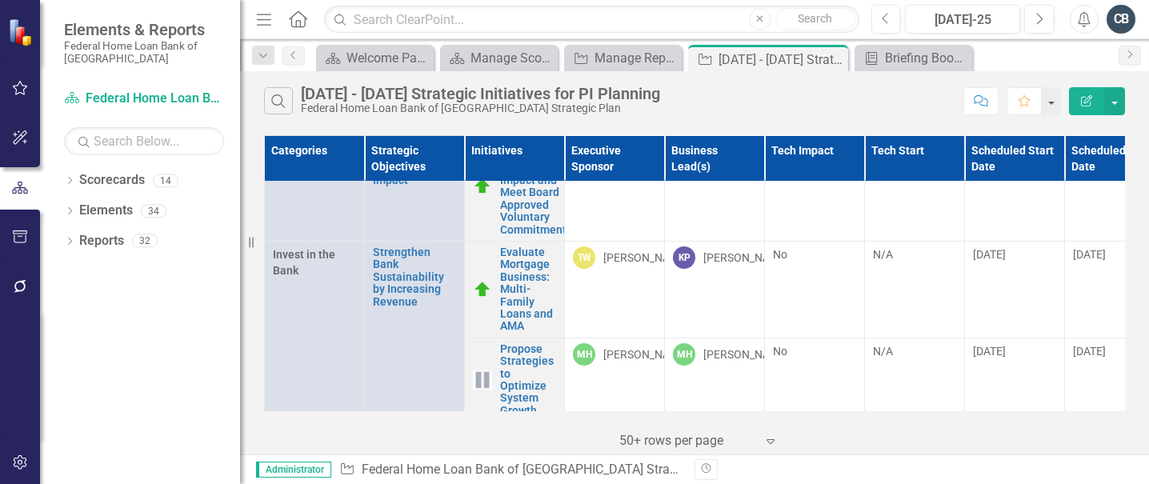
click at [1145, 382] on div "Categories Strategic Objectives Initiatives Executive Sponsor Business Lead(s) …" at bounding box center [694, 292] width 909 height 323
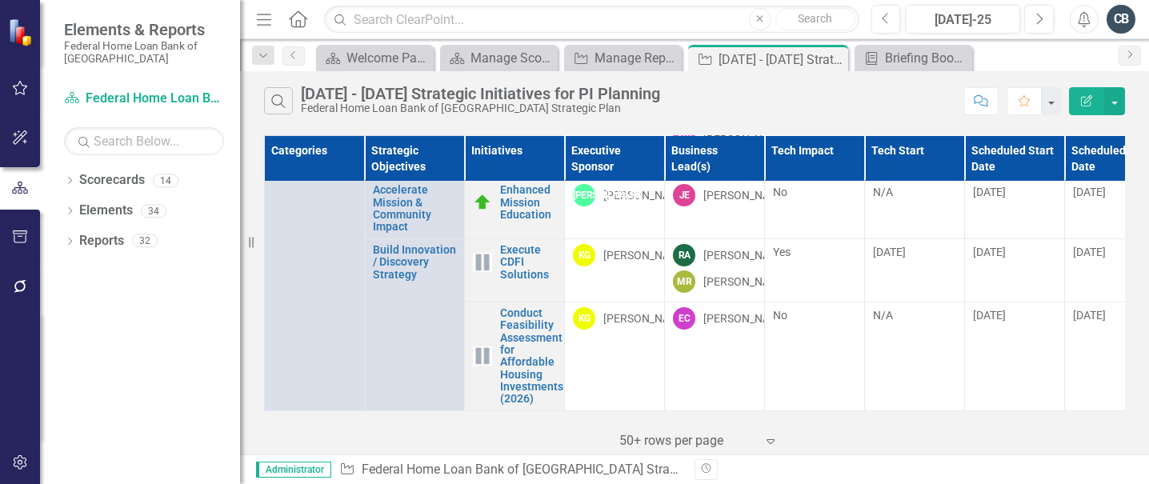
scroll to position [984, 0]
click at [1122, 445] on div "‹ Previous 1 (current) › Next 50+ rows per page Expand" at bounding box center [694, 434] width 861 height 39
click at [832, 59] on icon "Close" at bounding box center [833, 59] width 16 height 13
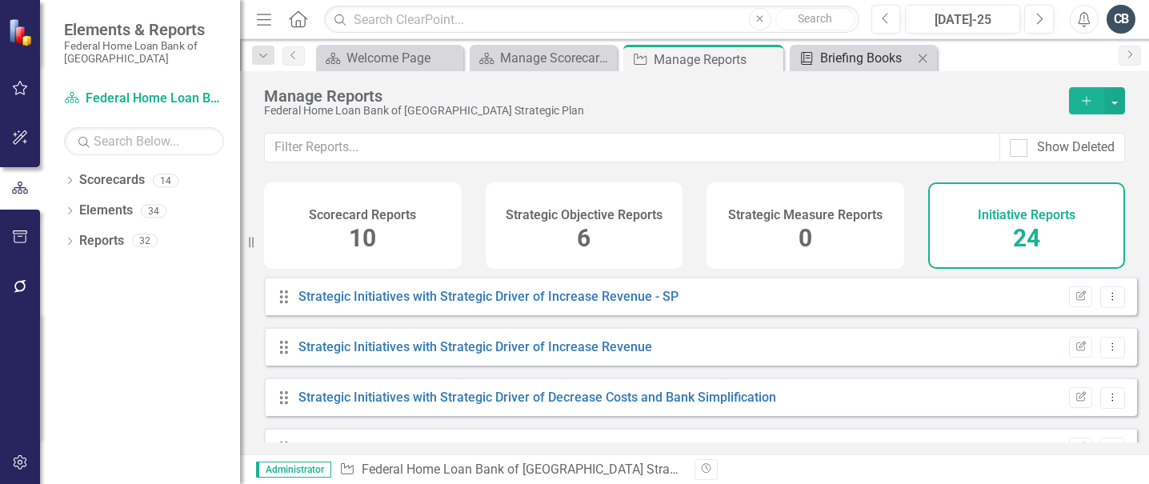
click at [840, 58] on div "Briefing Books" at bounding box center [866, 58] width 93 height 20
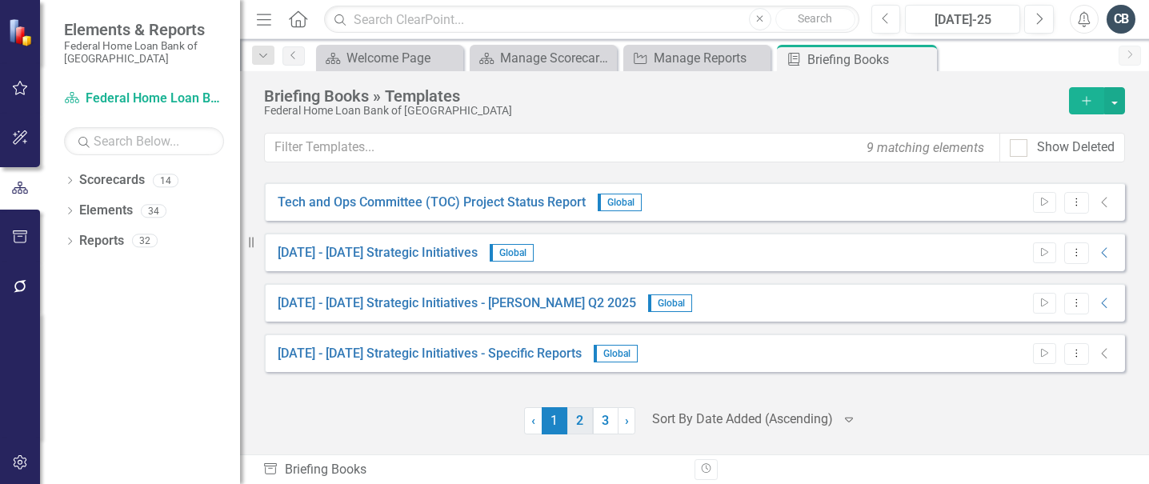
click at [580, 418] on link "2" at bounding box center [580, 420] width 26 height 27
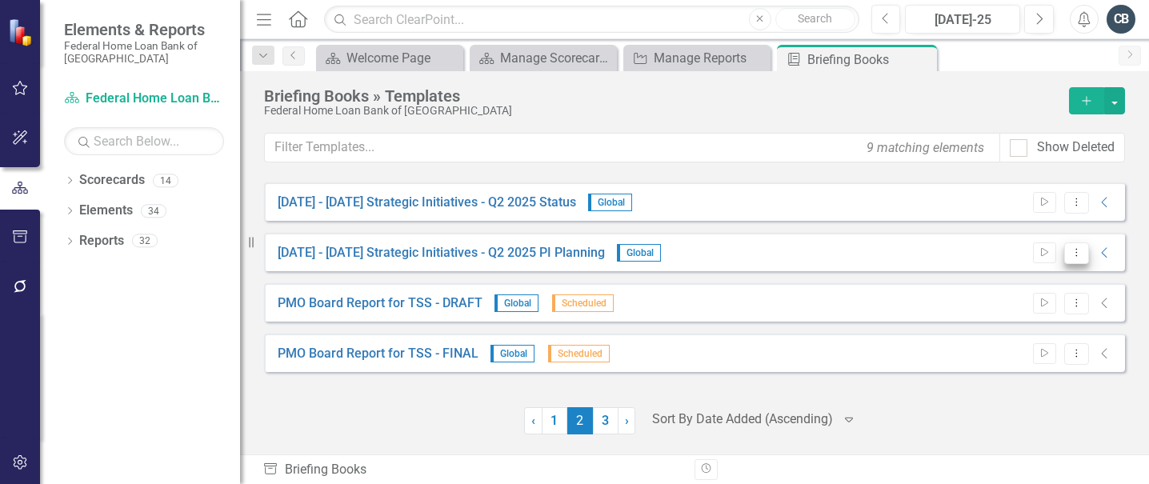
click at [1080, 257] on icon "Dropdown Menu" at bounding box center [1077, 252] width 14 height 10
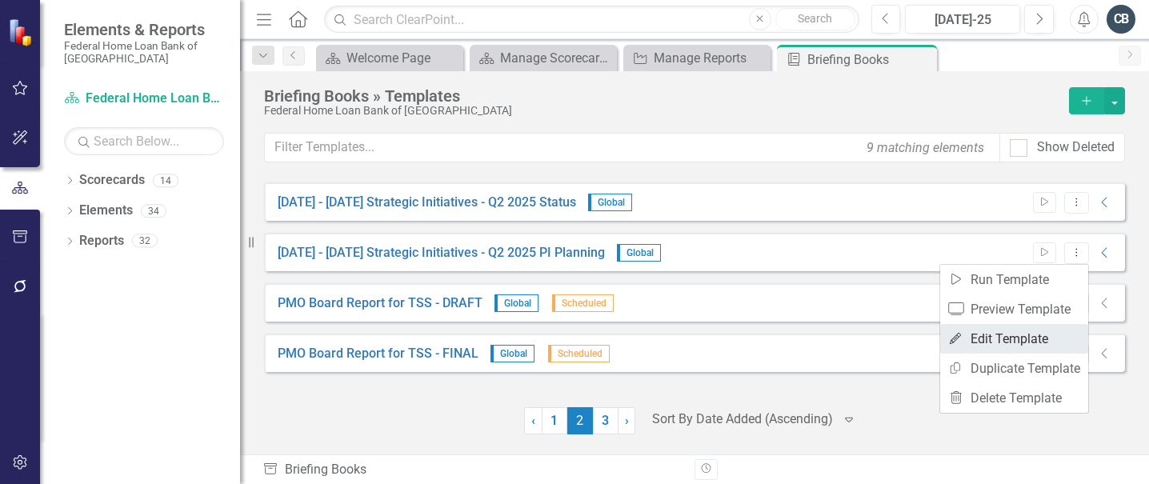
click at [1017, 330] on link "Edit Edit Template" at bounding box center [1014, 339] width 148 height 30
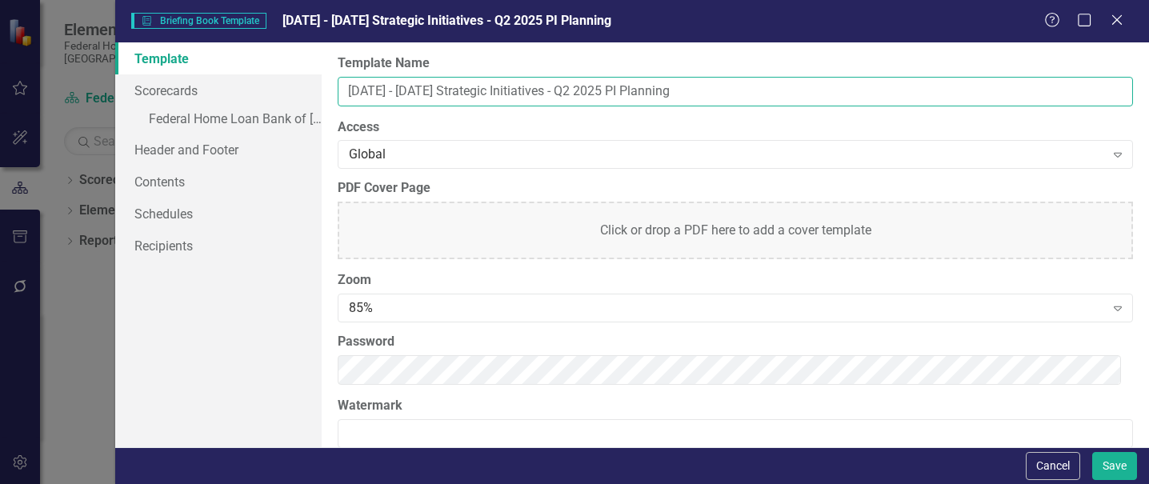
click at [546, 90] on input "[DATE] - [DATE] Strategic Initiatives - Q2 2025 PI Planning" at bounding box center [735, 92] width 795 height 30
type input "[DATE] - [DATE] Strategic Initiatives - Q3 2025 PI Planning"
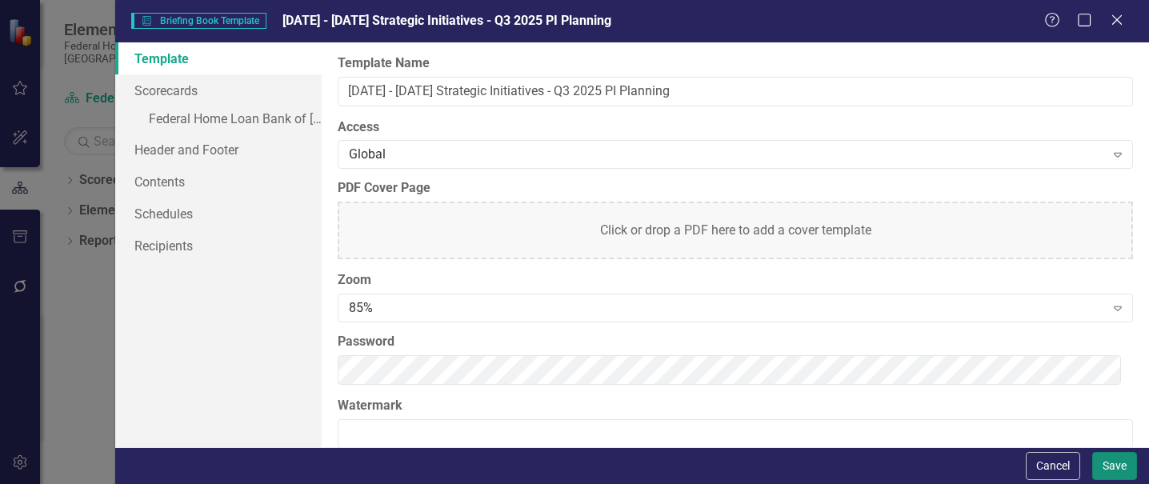
click at [1111, 461] on button "Save" at bounding box center [1114, 466] width 45 height 28
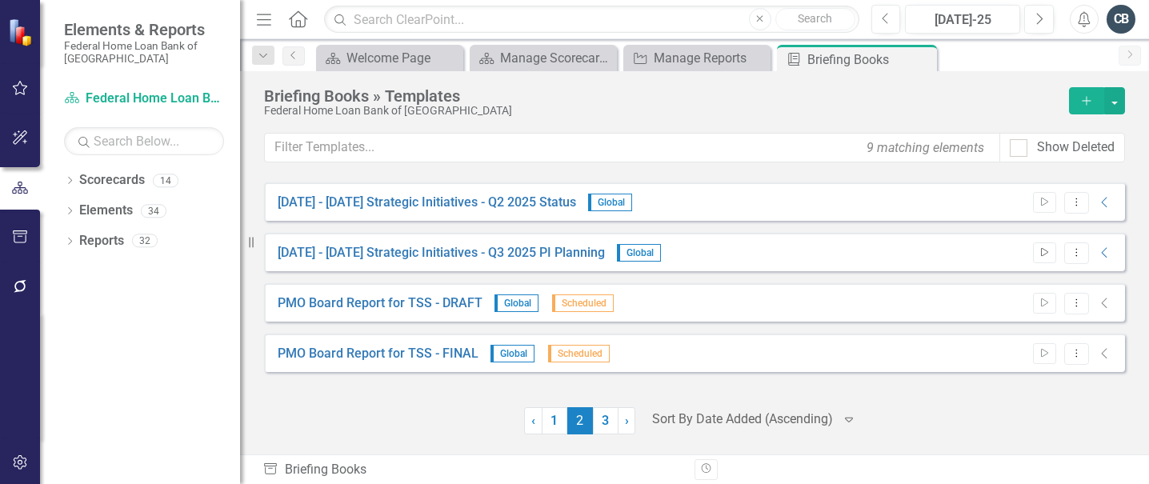
click at [1042, 257] on icon "Start" at bounding box center [1045, 253] width 12 height 10
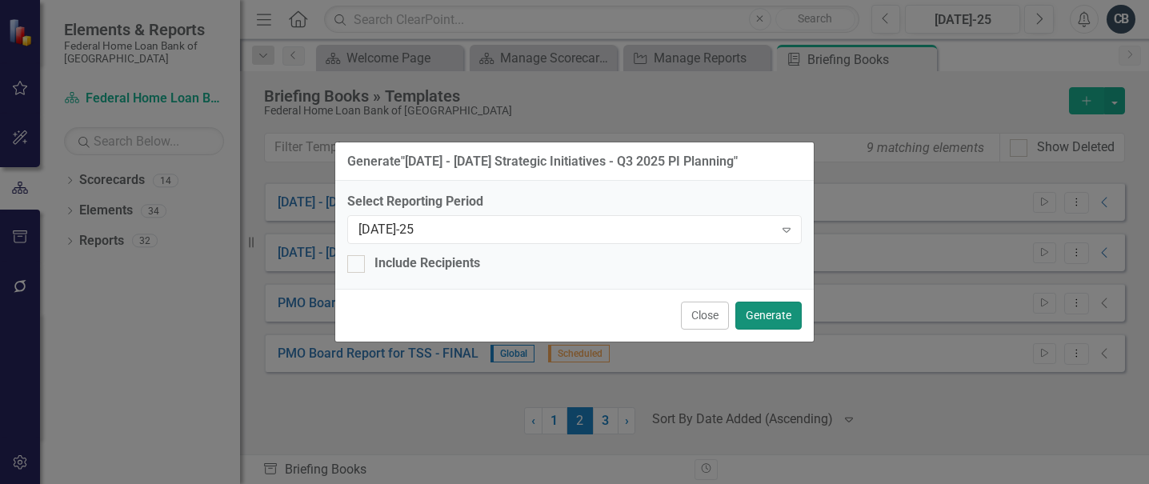
click at [770, 322] on button "Generate" at bounding box center [768, 316] width 66 height 28
